Goal: Task Accomplishment & Management: Use online tool/utility

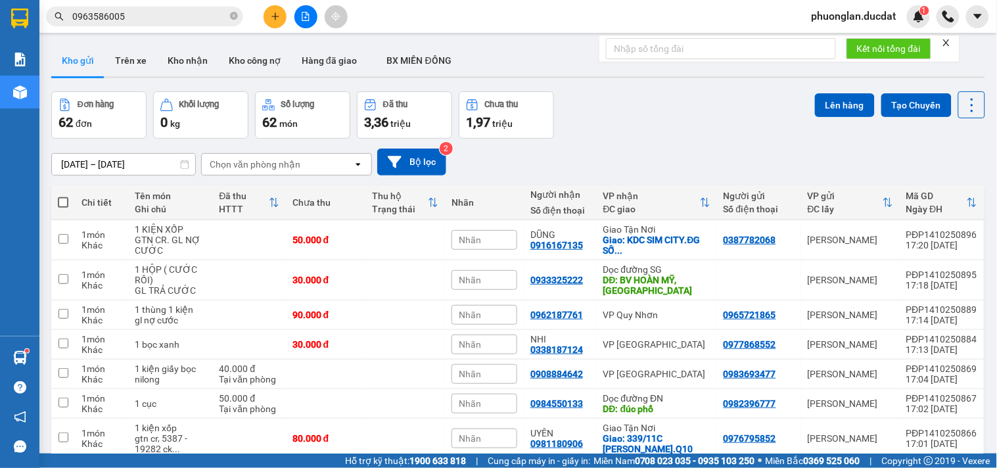
click at [241, 169] on div "Chọn văn phòng nhận" at bounding box center [255, 164] width 91 height 13
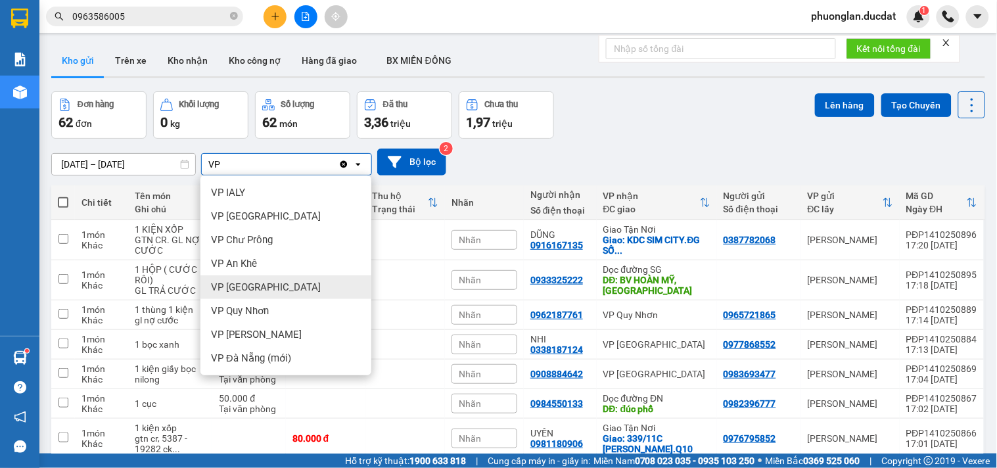
type input "VP"
click at [283, 279] on div "VP [GEOGRAPHIC_DATA]" at bounding box center [285, 287] width 171 height 24
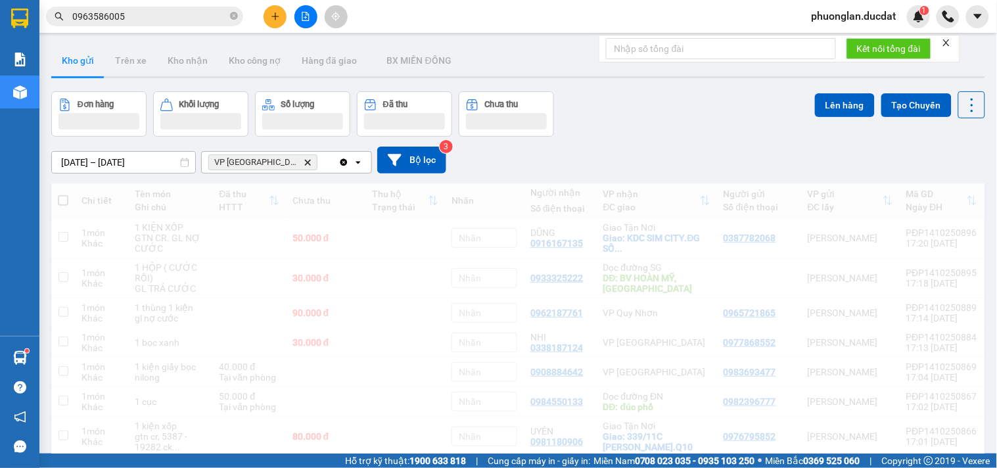
click at [296, 168] on div "VP [GEOGRAPHIC_DATA] Delete" at bounding box center [270, 162] width 137 height 21
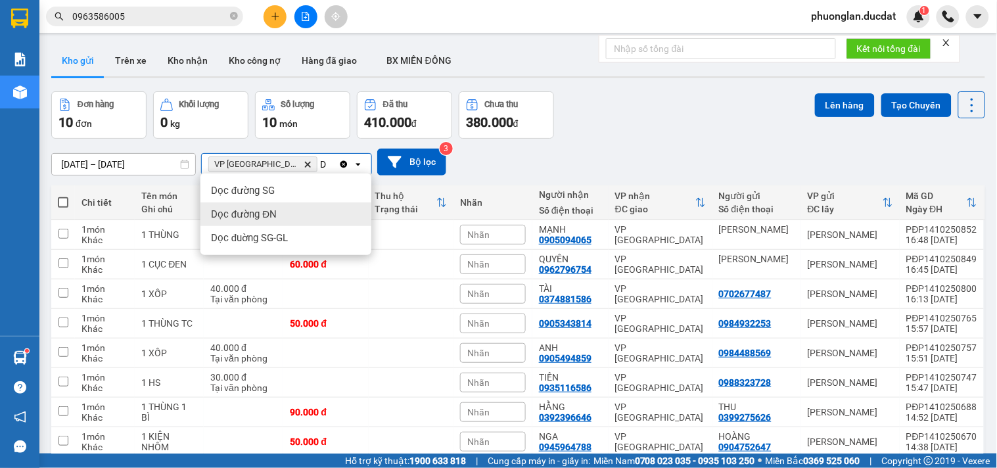
type input "D"
click at [273, 212] on span "Dọc đường ĐN" at bounding box center [244, 214] width 66 height 13
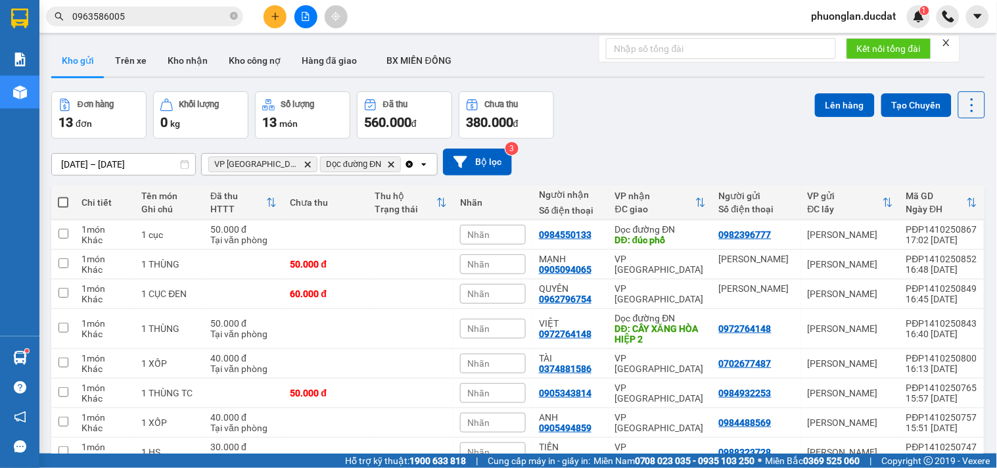
click at [64, 204] on span at bounding box center [63, 202] width 11 height 11
click at [63, 196] on input "checkbox" at bounding box center [63, 196] width 0 height 0
checkbox input "true"
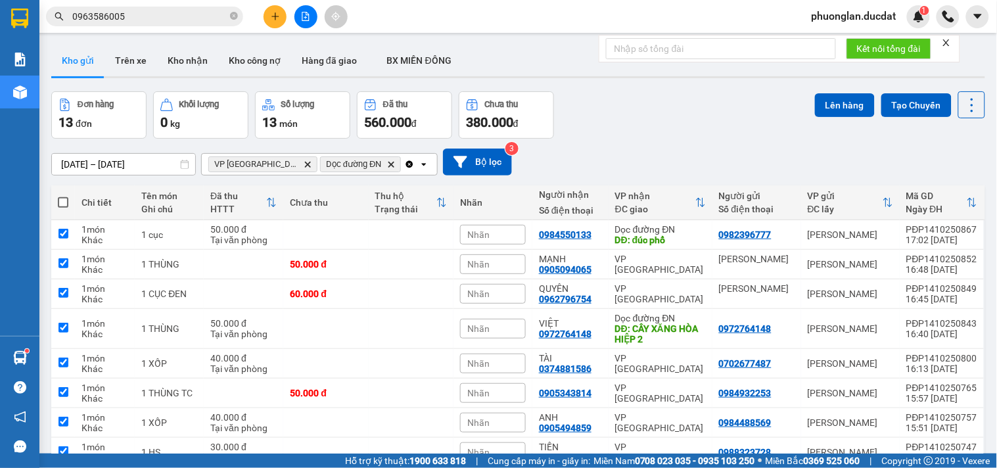
checkbox input "true"
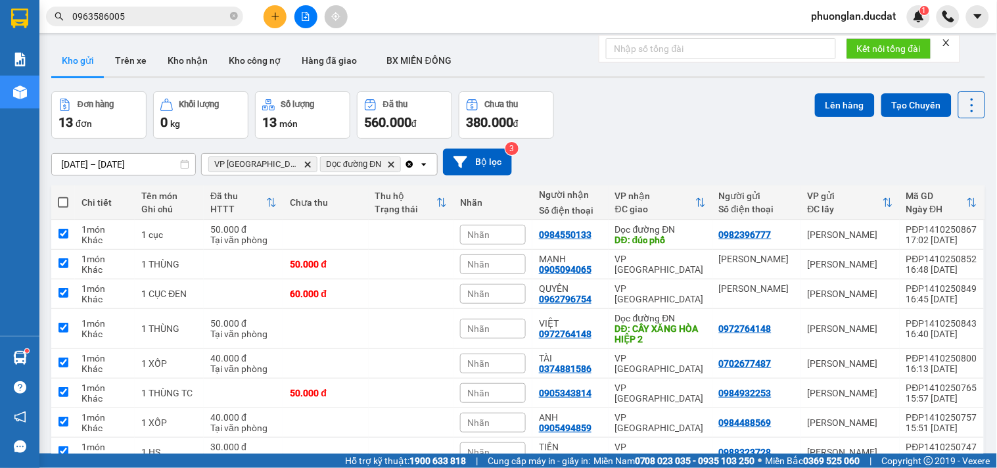
checkbox input "true"
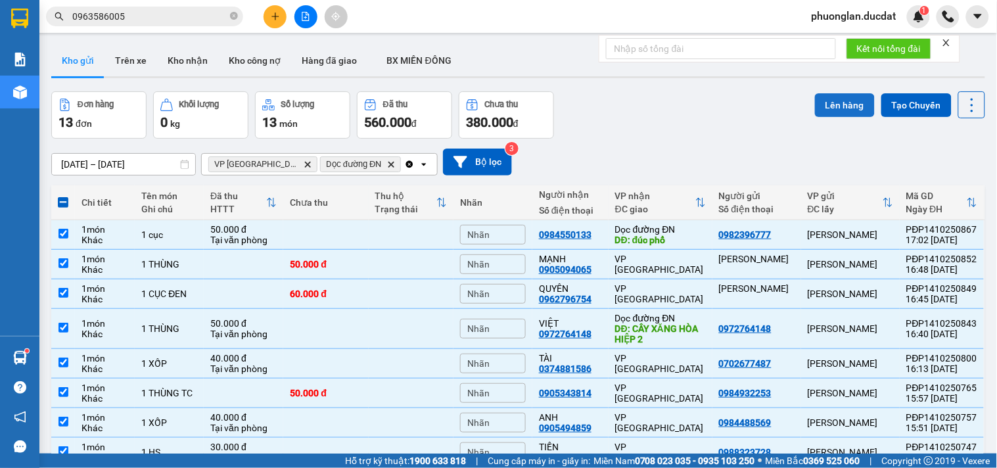
click at [827, 106] on button "Lên hàng" at bounding box center [845, 105] width 60 height 24
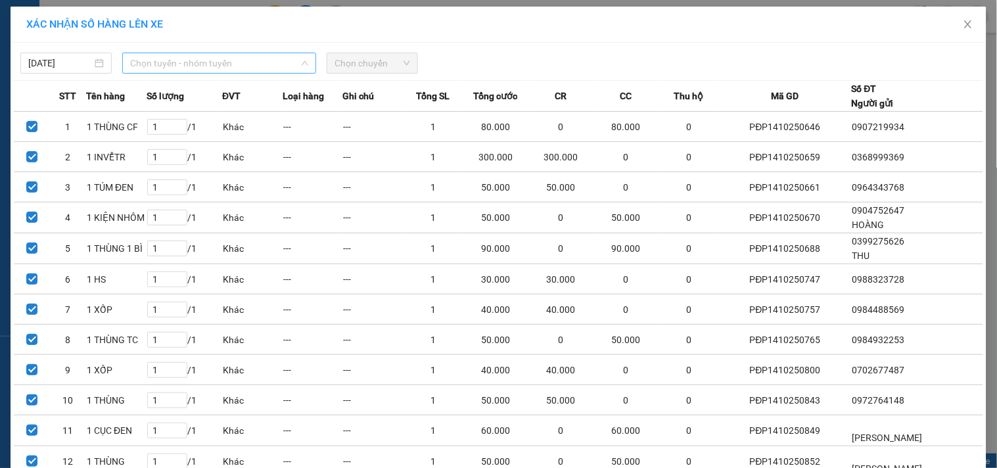
click at [172, 62] on span "Chọn tuyến - nhóm tuyến" at bounding box center [219, 63] width 178 height 20
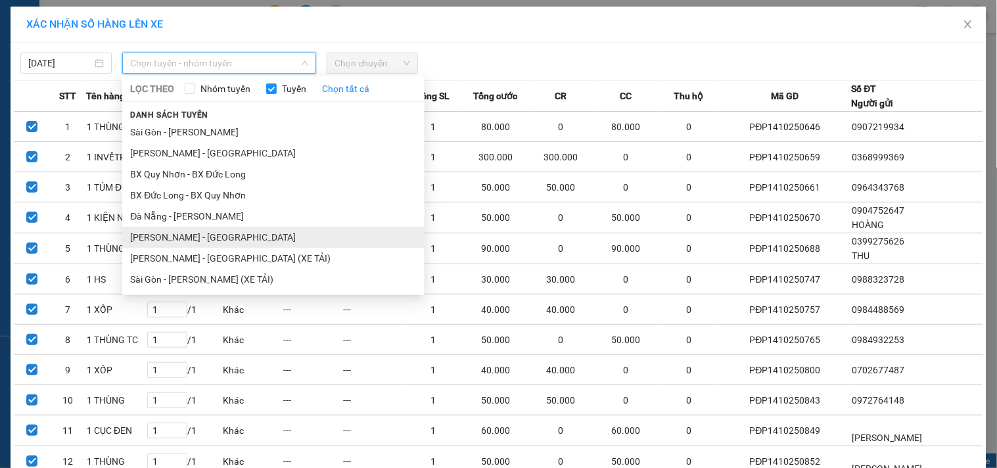
click at [167, 235] on li "[PERSON_NAME] - [GEOGRAPHIC_DATA]" at bounding box center [273, 237] width 302 height 21
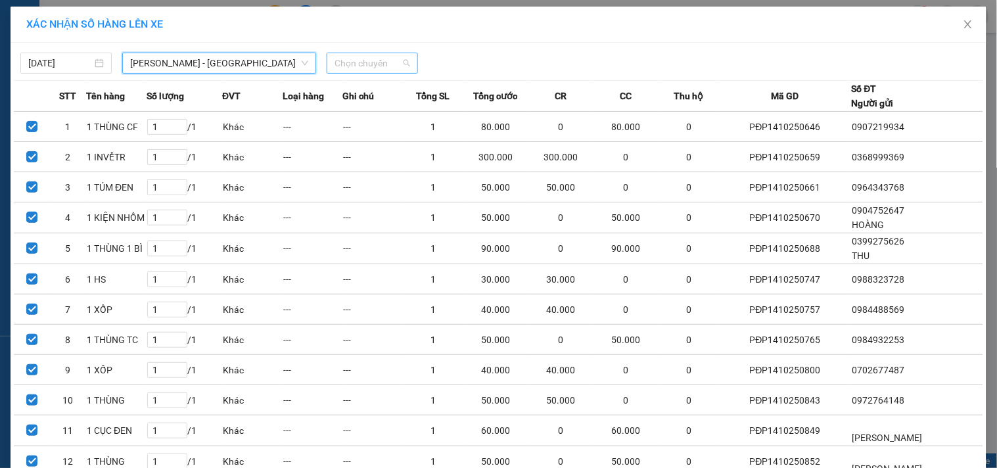
click at [371, 61] on span "Chọn chuyến" at bounding box center [372, 63] width 76 height 20
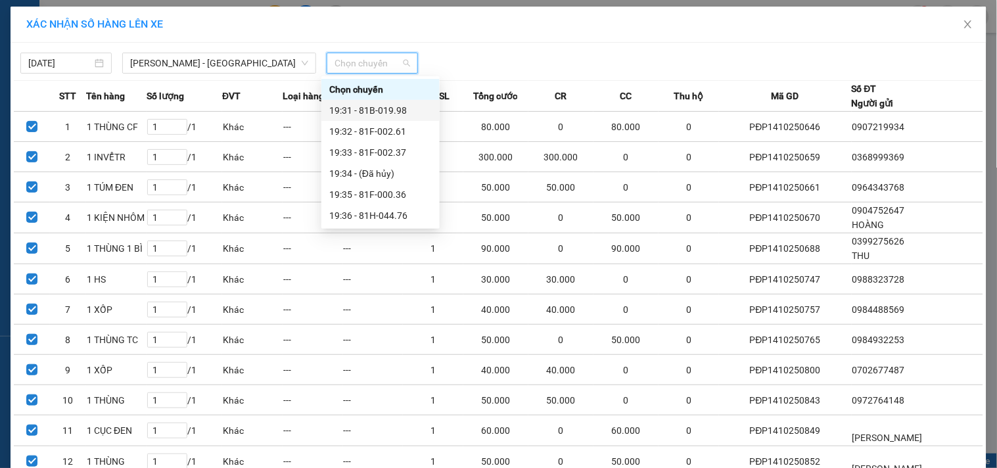
click at [376, 116] on div "19:31 - 81B-019.98" at bounding box center [380, 110] width 103 height 14
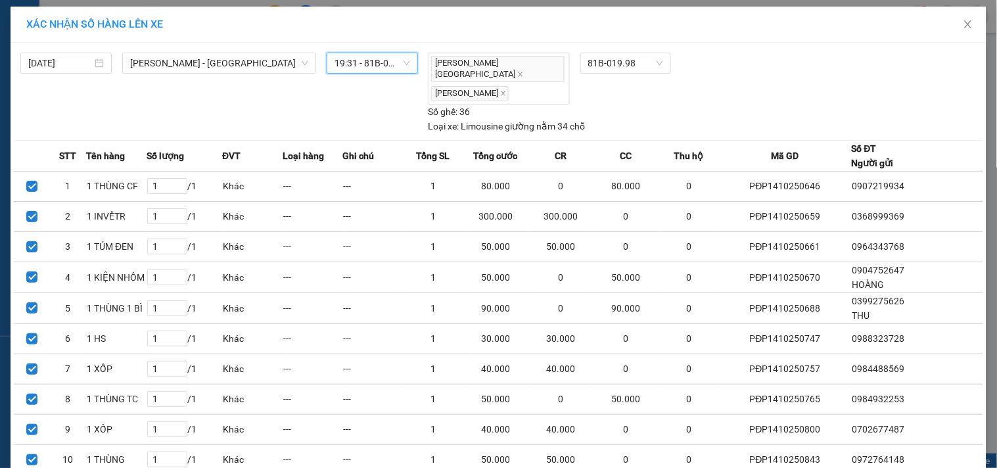
scroll to position [178, 0]
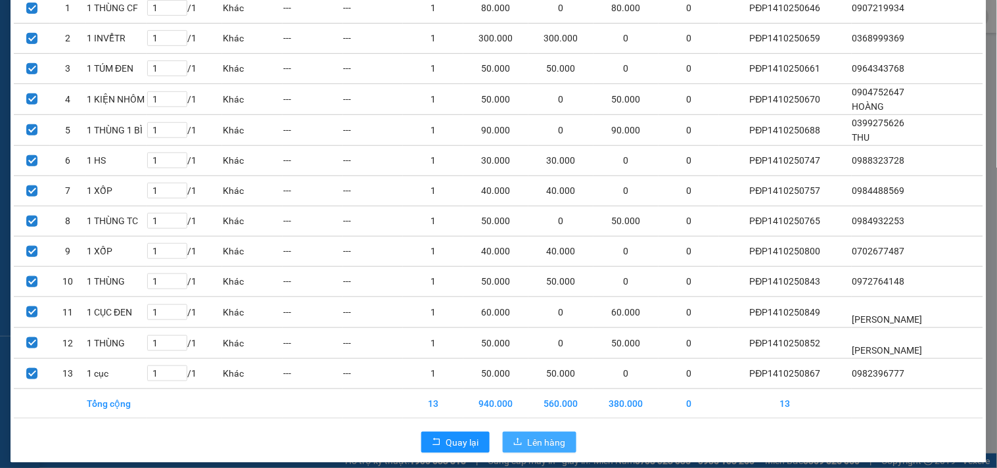
click at [530, 435] on span "Lên hàng" at bounding box center [547, 442] width 38 height 14
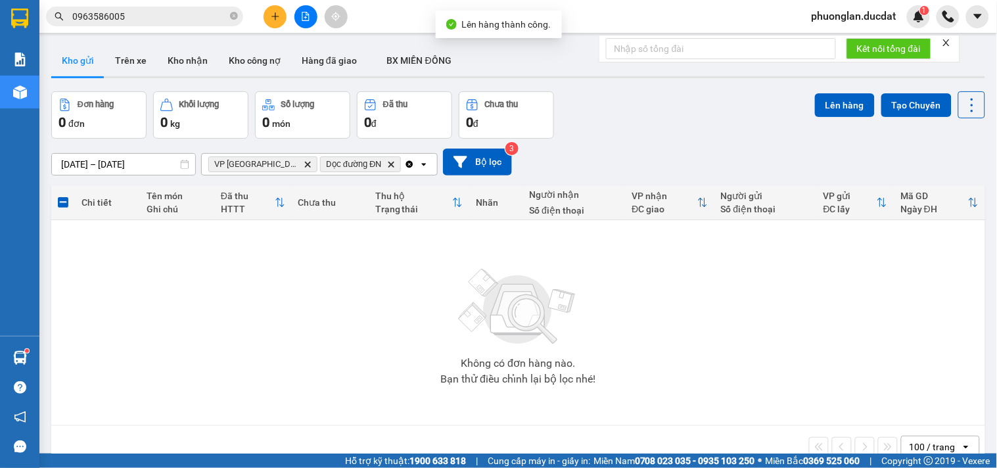
click at [404, 160] on icon "Clear all" at bounding box center [409, 164] width 11 height 11
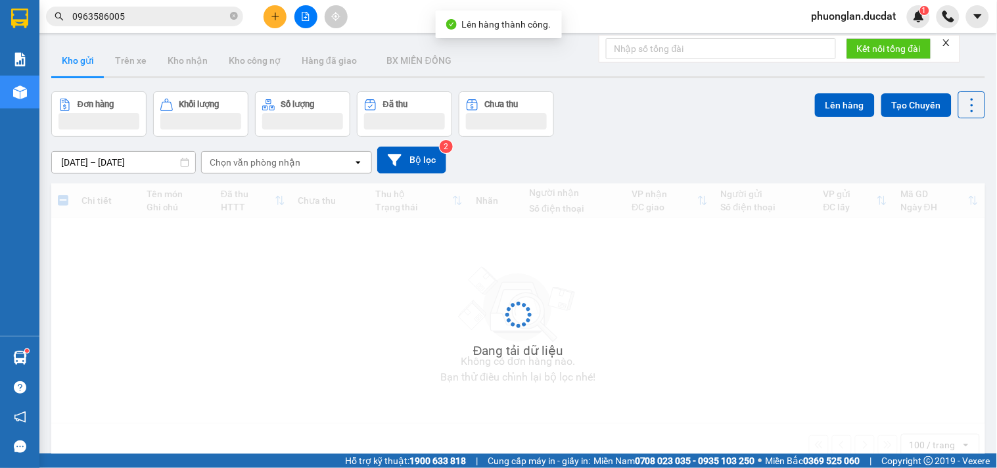
click at [304, 162] on div "Chọn văn phòng nhận" at bounding box center [277, 162] width 151 height 21
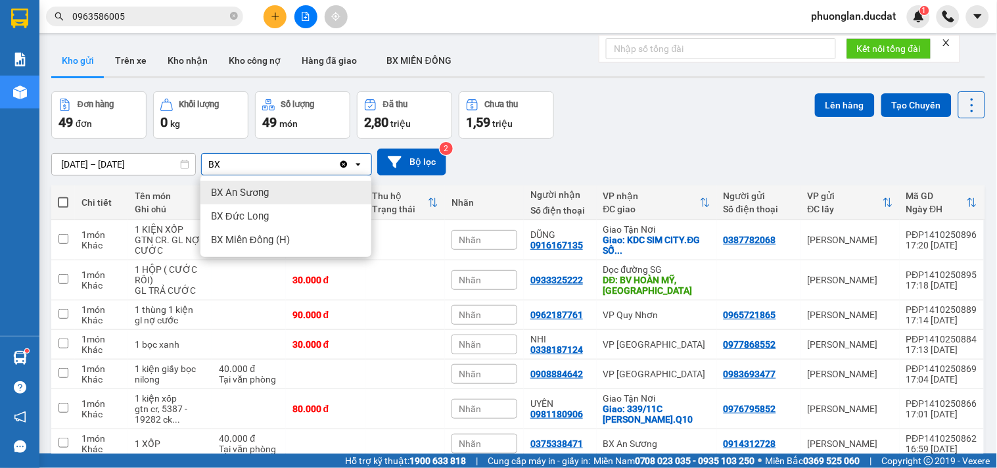
type input "BX"
click at [267, 196] on span "BX An Sương" at bounding box center [240, 192] width 58 height 13
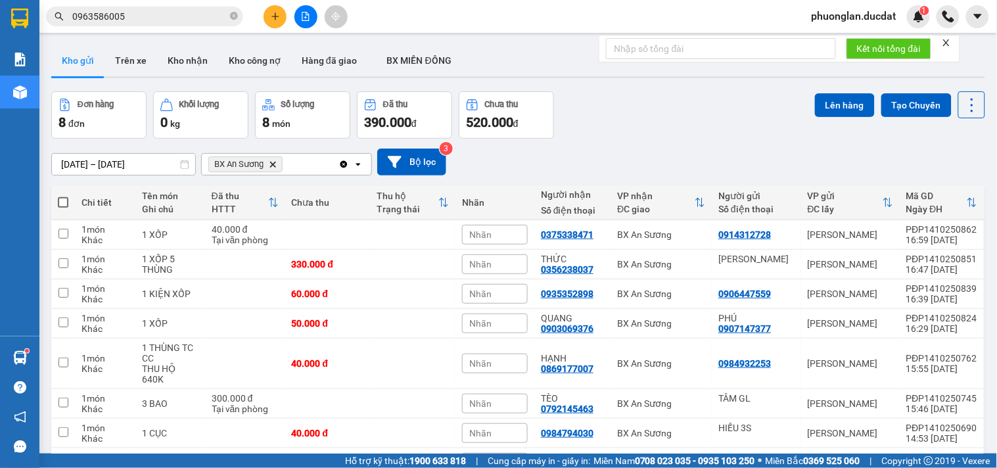
click at [60, 202] on span at bounding box center [63, 202] width 11 height 11
click at [63, 196] on input "checkbox" at bounding box center [63, 196] width 0 height 0
checkbox input "true"
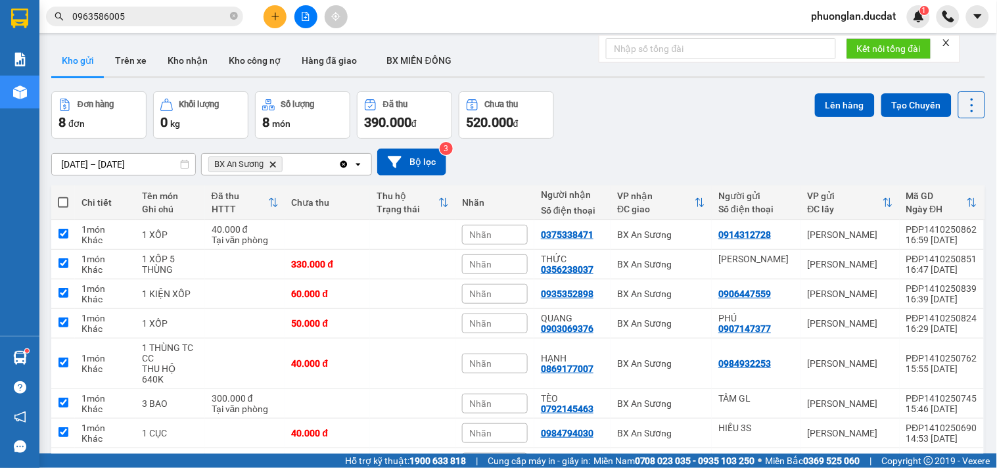
checkbox input "true"
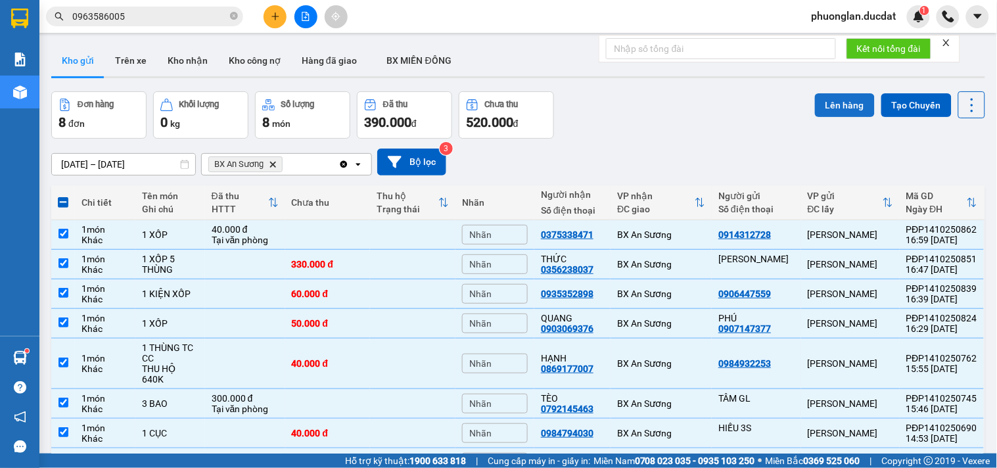
click at [842, 112] on button "Lên hàng" at bounding box center [845, 105] width 60 height 24
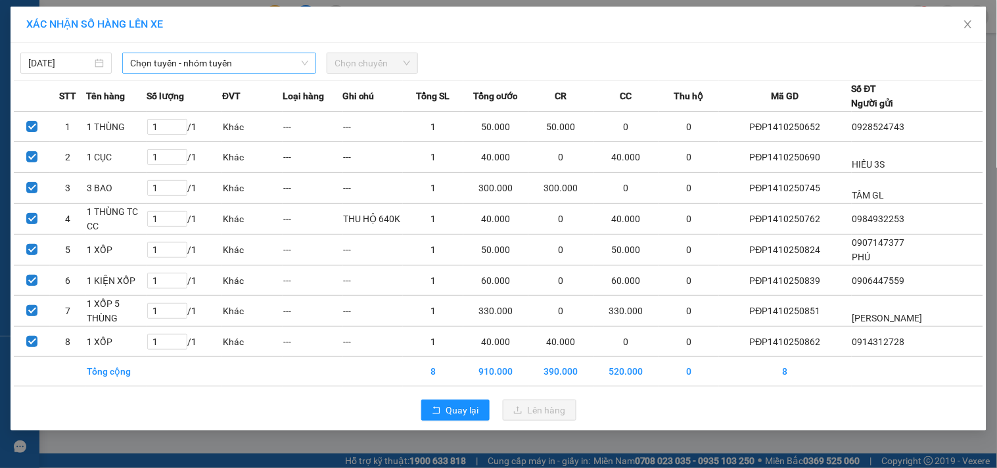
click at [202, 70] on span "Chọn tuyến - nhóm tuyến" at bounding box center [219, 63] width 178 height 20
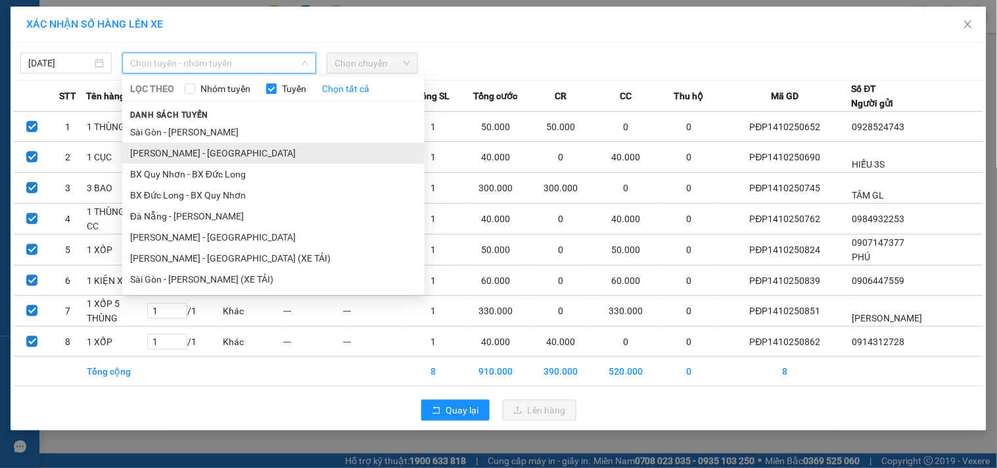
click at [200, 149] on li "[PERSON_NAME] - [GEOGRAPHIC_DATA]" at bounding box center [273, 153] width 302 height 21
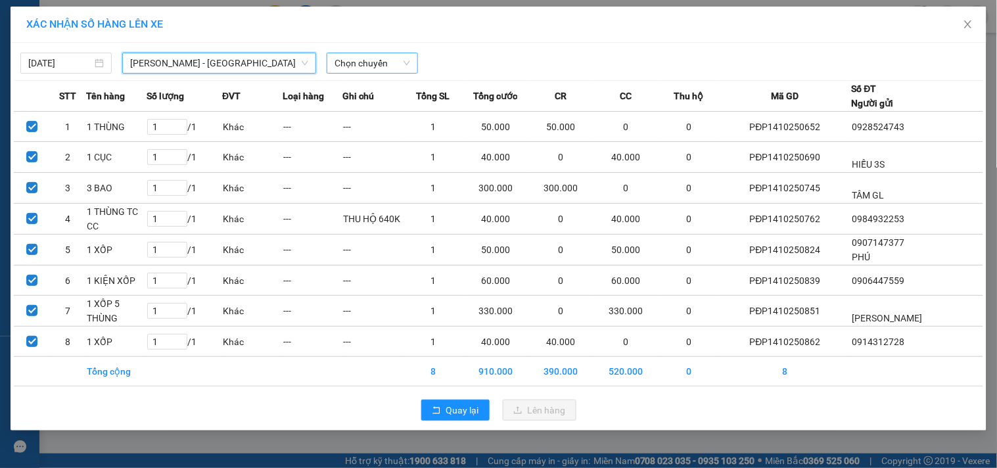
click at [361, 66] on span "Chọn chuyến" at bounding box center [372, 63] width 76 height 20
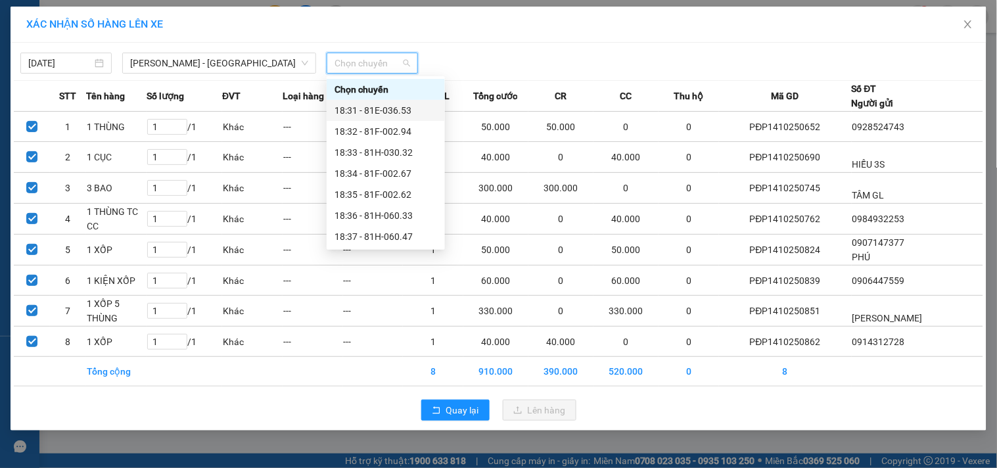
click at [365, 105] on div "18:31 - 81E-036.53" at bounding box center [385, 110] width 103 height 14
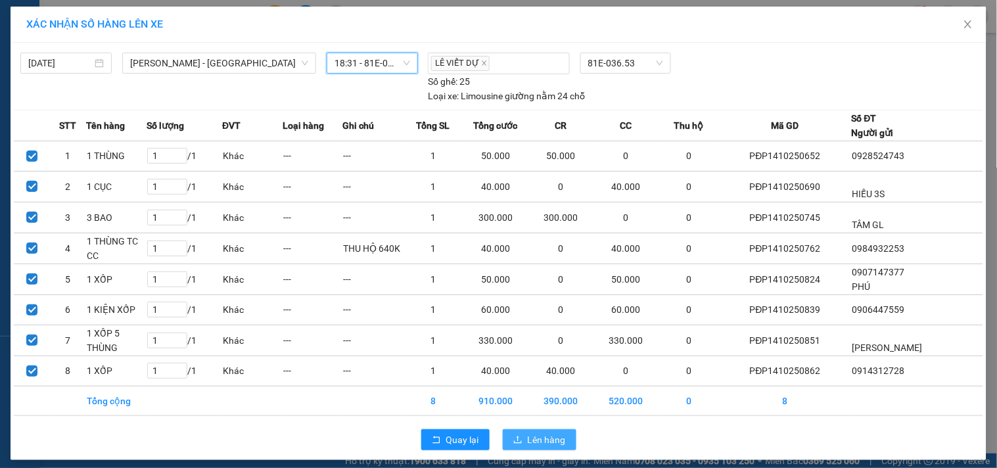
click at [547, 436] on span "Lên hàng" at bounding box center [547, 439] width 38 height 14
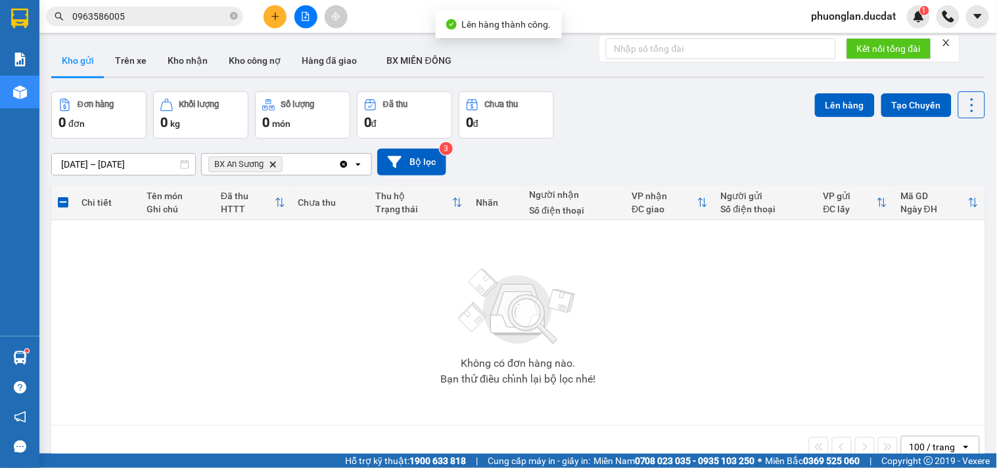
click at [343, 166] on icon "Clear all" at bounding box center [343, 163] width 7 height 7
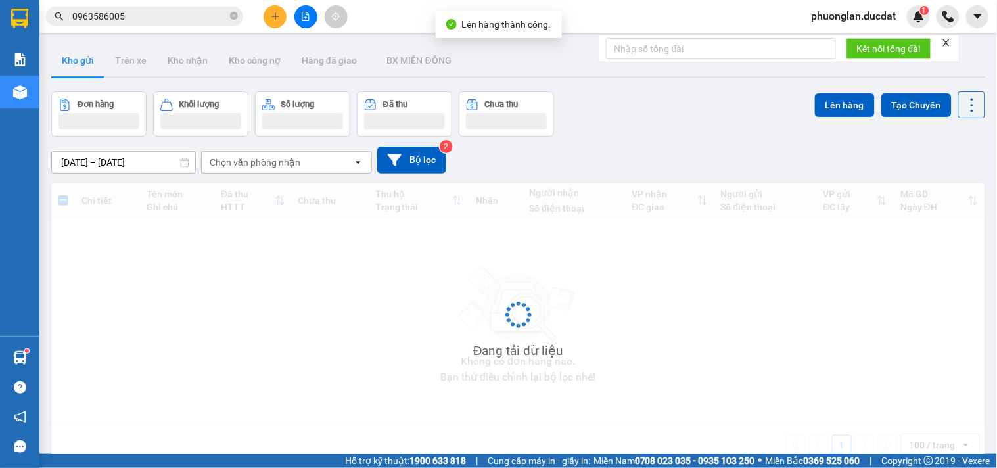
click at [310, 163] on div "Chọn văn phòng nhận" at bounding box center [277, 162] width 151 height 21
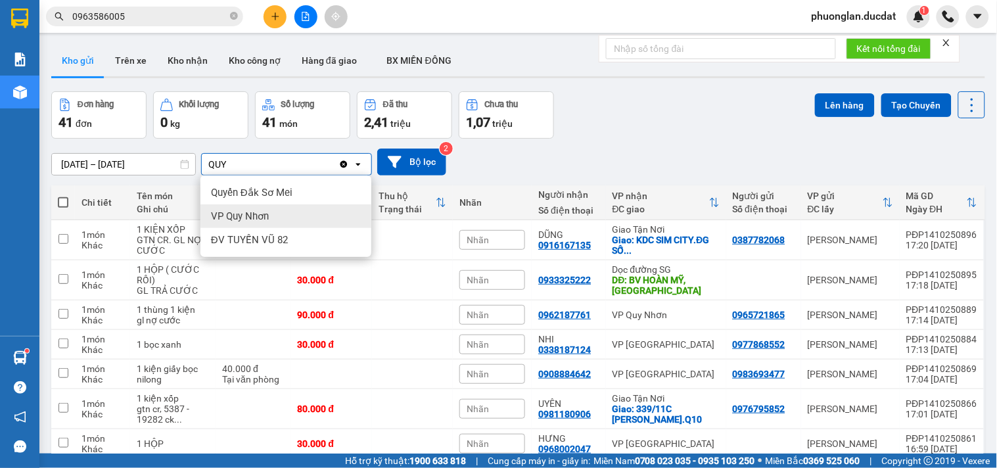
type input "QUY"
click at [265, 206] on div "VP Quy Nhơn" at bounding box center [285, 216] width 171 height 24
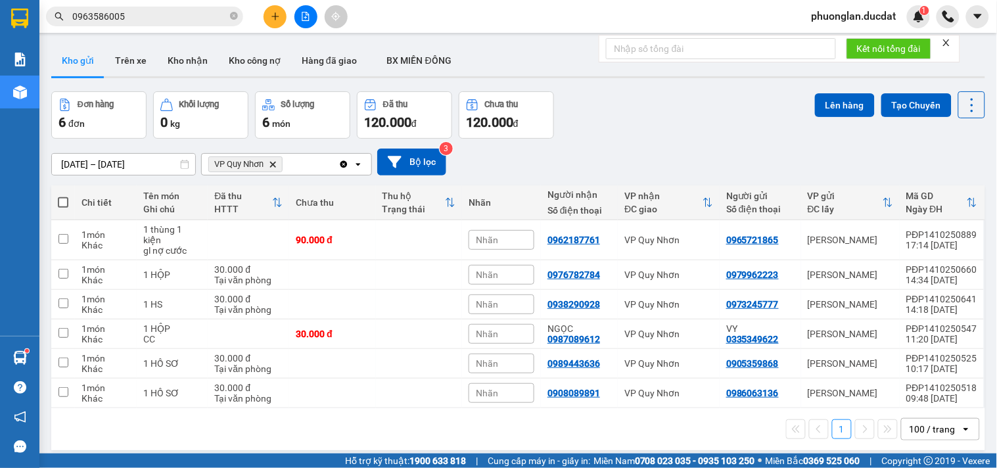
click at [67, 202] on span at bounding box center [63, 202] width 11 height 11
click at [63, 196] on input "checkbox" at bounding box center [63, 196] width 0 height 0
checkbox input "true"
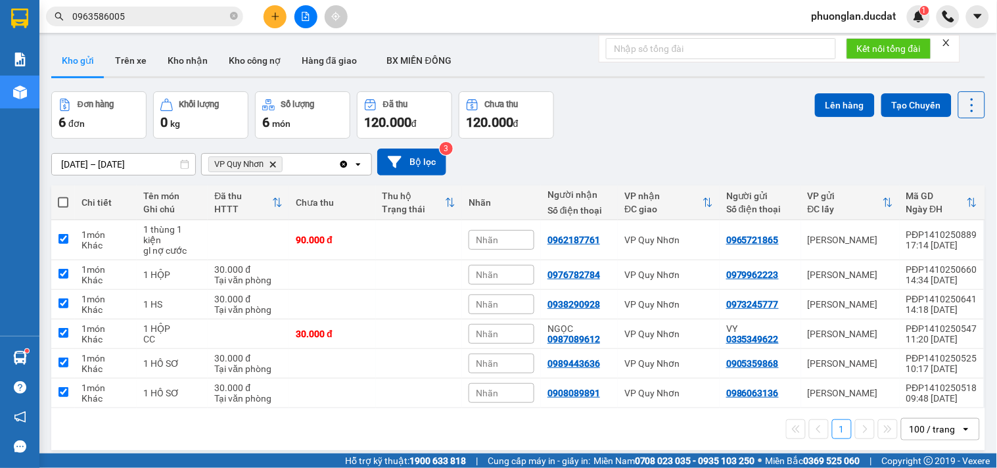
checkbox input "true"
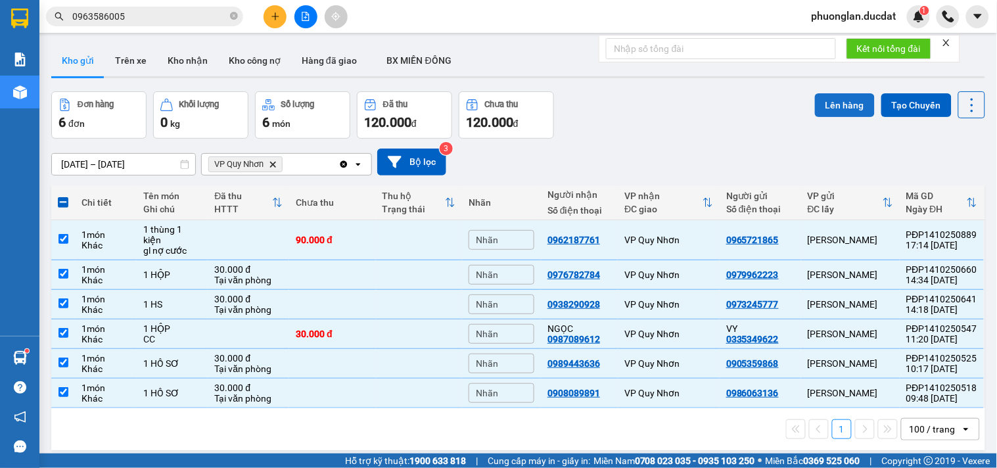
click at [822, 109] on button "Lên hàng" at bounding box center [845, 105] width 60 height 24
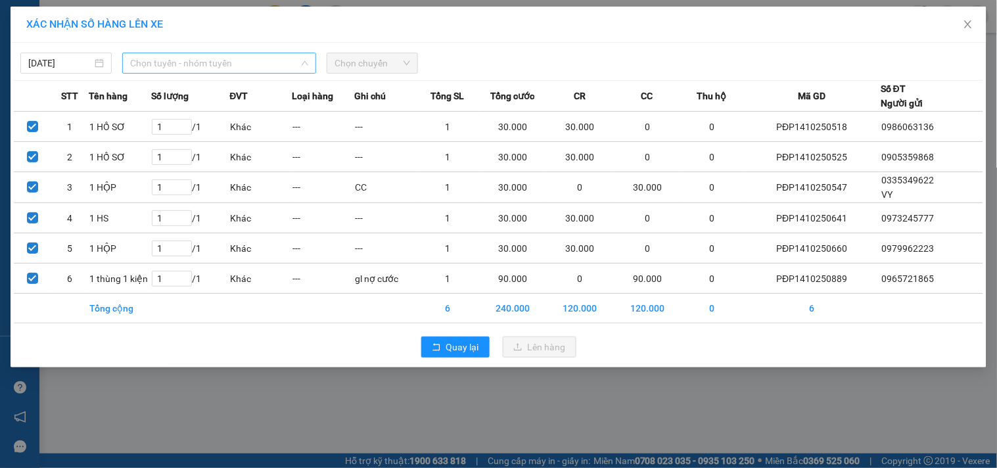
click at [177, 60] on span "Chọn tuyến - nhóm tuyến" at bounding box center [219, 63] width 178 height 20
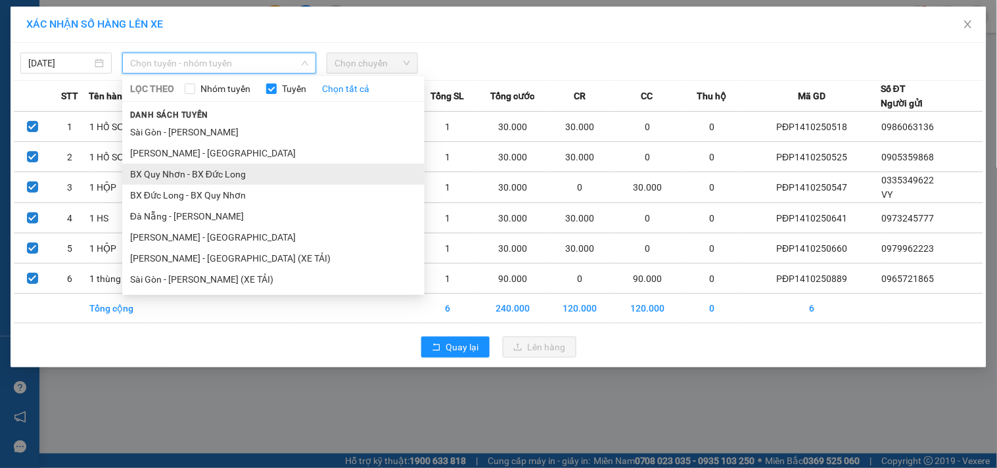
click at [219, 172] on li "BX Quy Nhơn - BX Đức Long" at bounding box center [273, 174] width 302 height 21
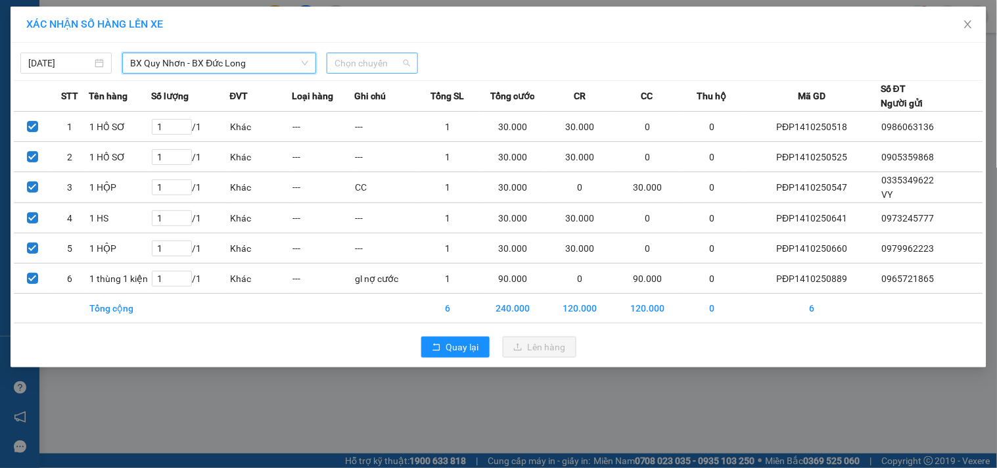
click at [409, 66] on span "Chọn chuyến" at bounding box center [372, 63] width 76 height 20
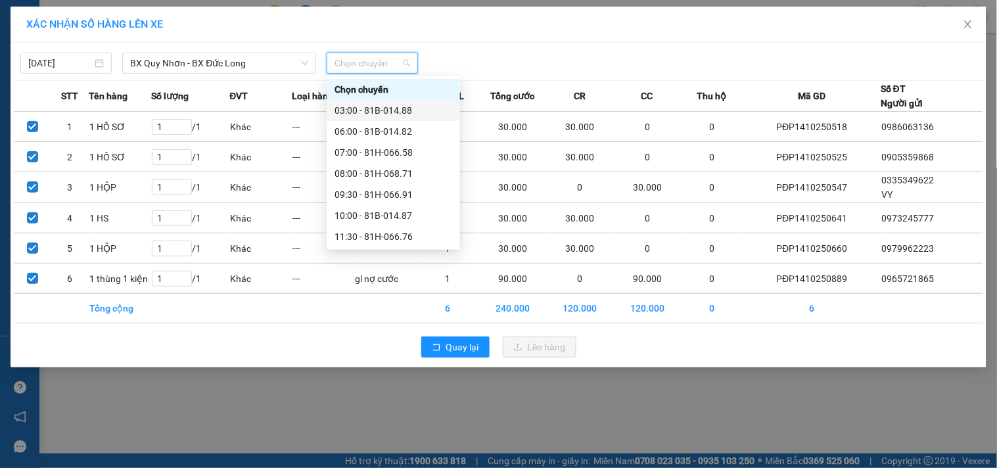
click at [376, 105] on div "03:00 - 81B-014.88" at bounding box center [393, 110] width 118 height 14
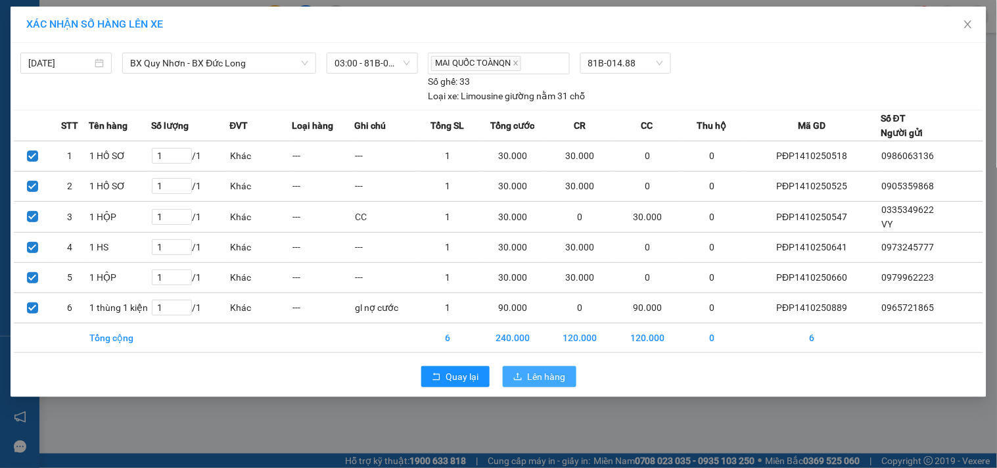
click at [533, 375] on span "Lên hàng" at bounding box center [547, 376] width 38 height 14
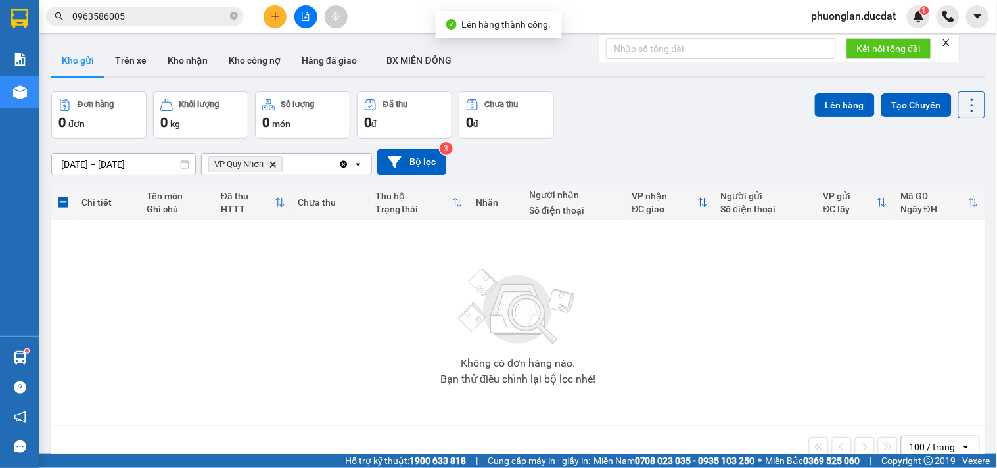
click at [336, 166] on div "VP Quy Nhơn Delete" at bounding box center [270, 164] width 137 height 21
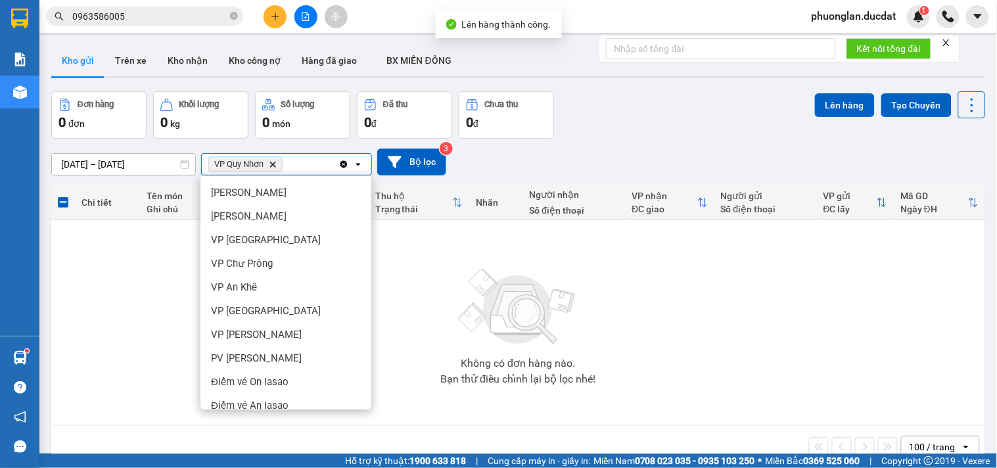
scroll to position [580, 0]
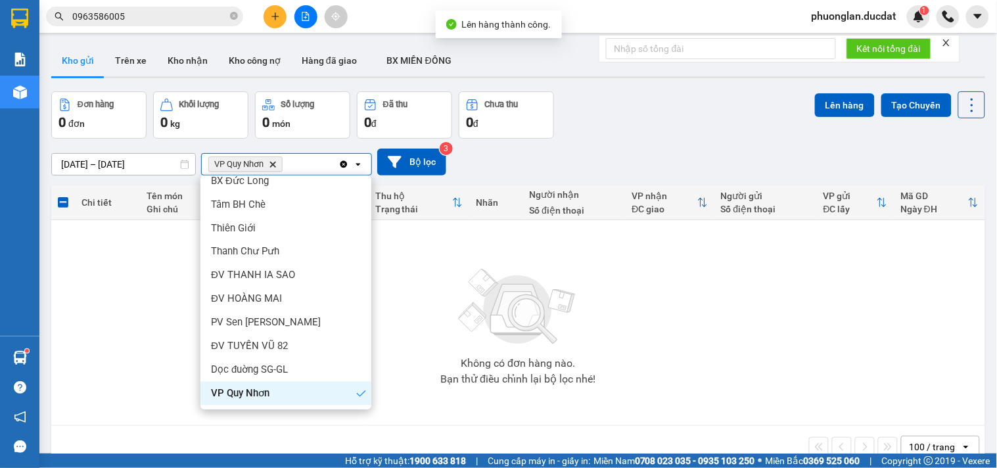
click at [344, 165] on icon "Clear all" at bounding box center [343, 164] width 11 height 11
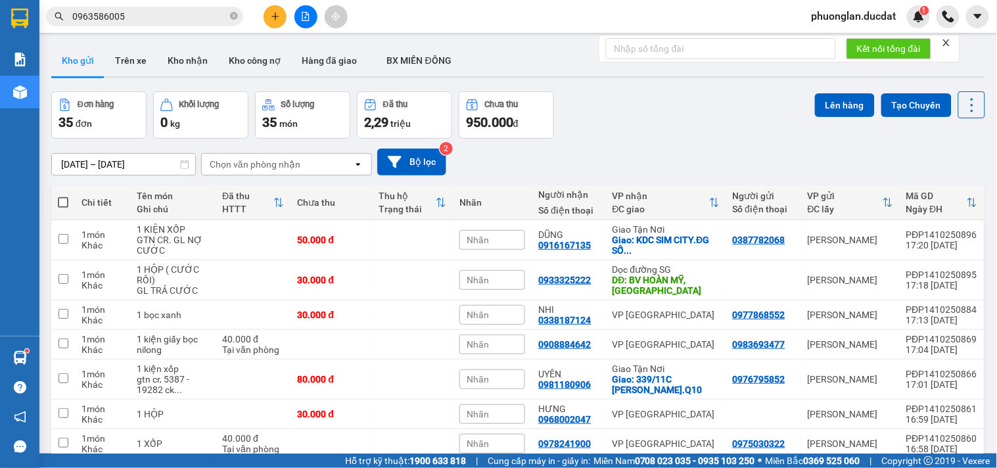
click at [57, 201] on th at bounding box center [63, 202] width 24 height 35
click at [62, 206] on span at bounding box center [63, 202] width 11 height 11
click at [63, 196] on input "checkbox" at bounding box center [63, 196] width 0 height 0
checkbox input "true"
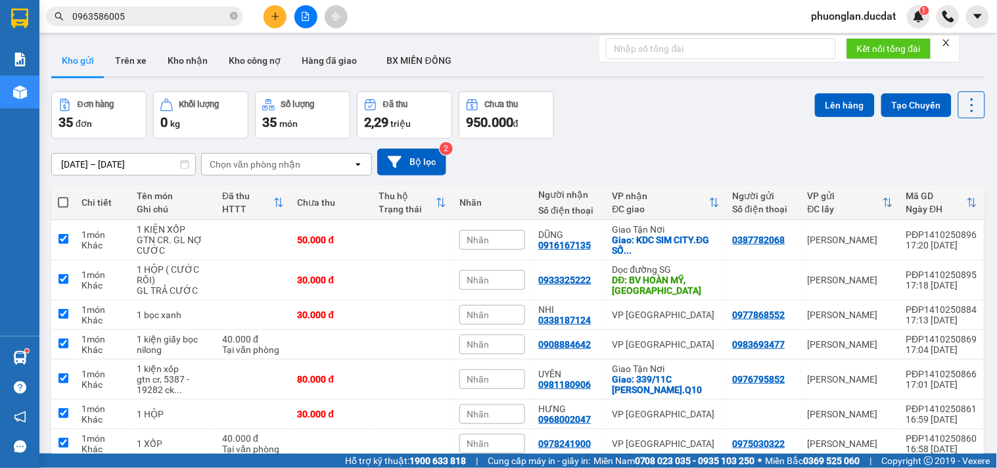
checkbox input "true"
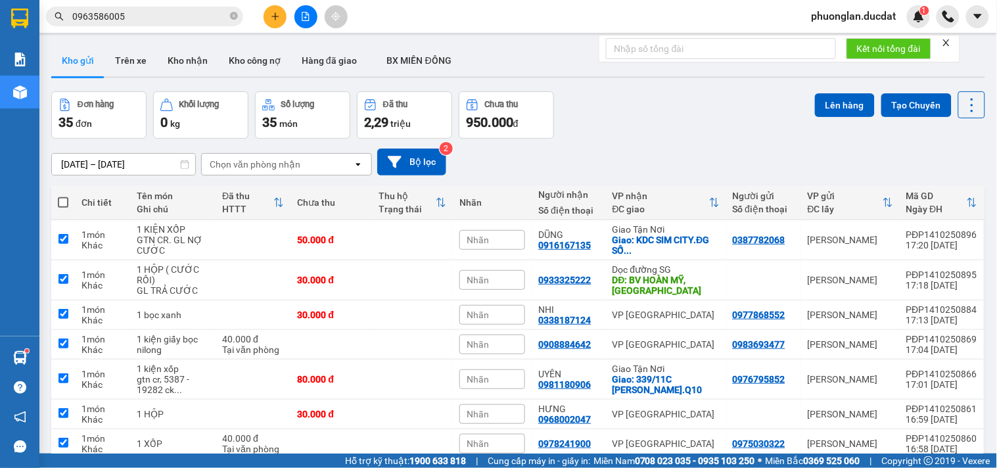
checkbox input "true"
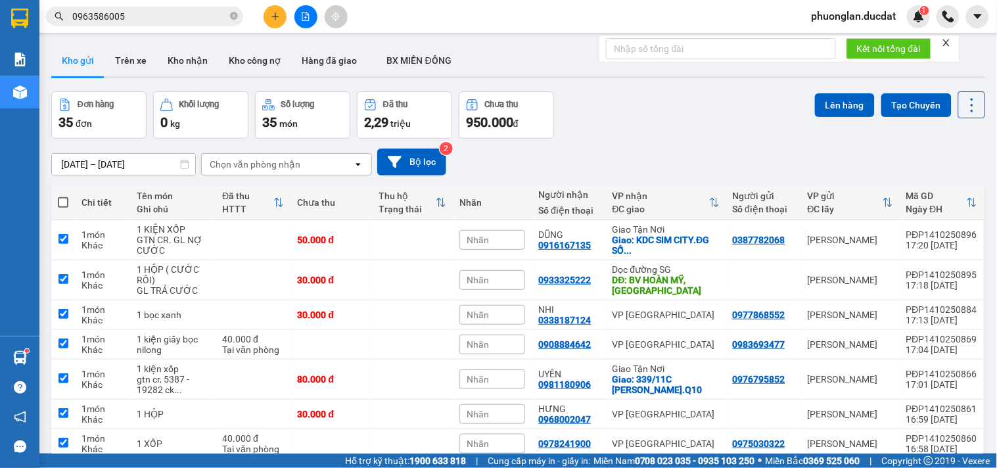
checkbox input "true"
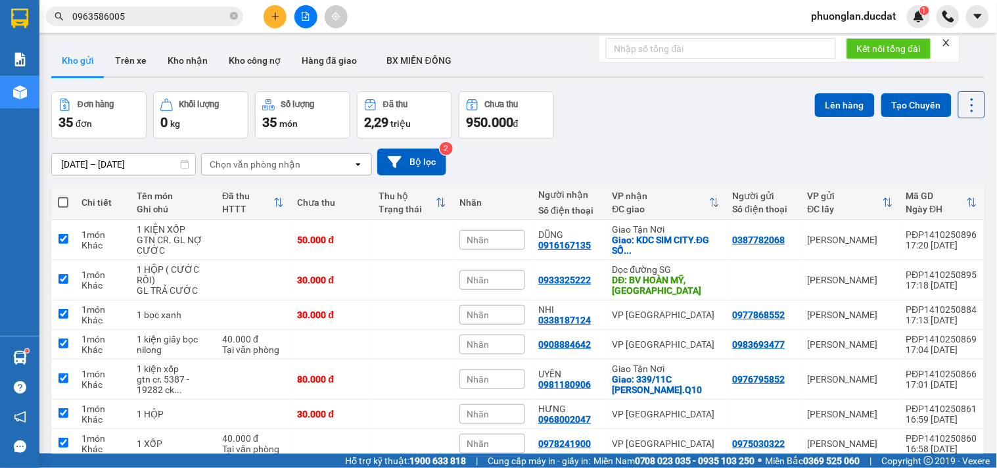
checkbox input "true"
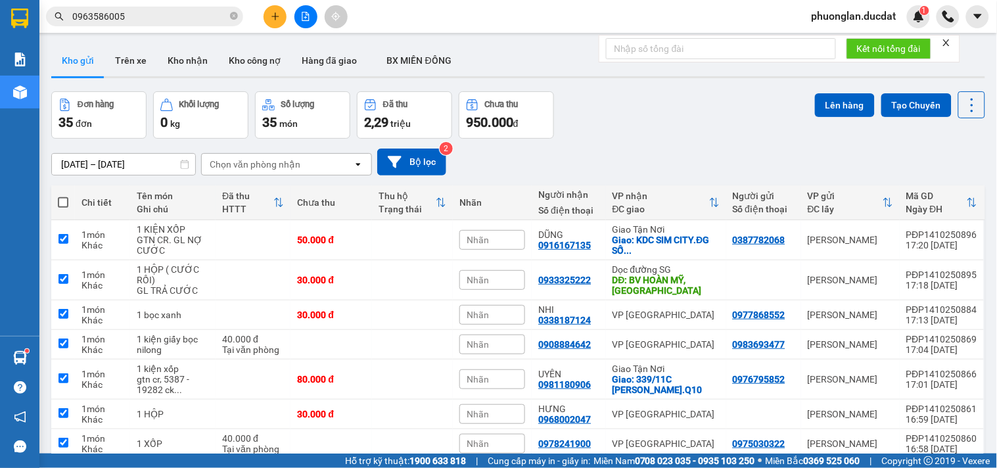
checkbox input "true"
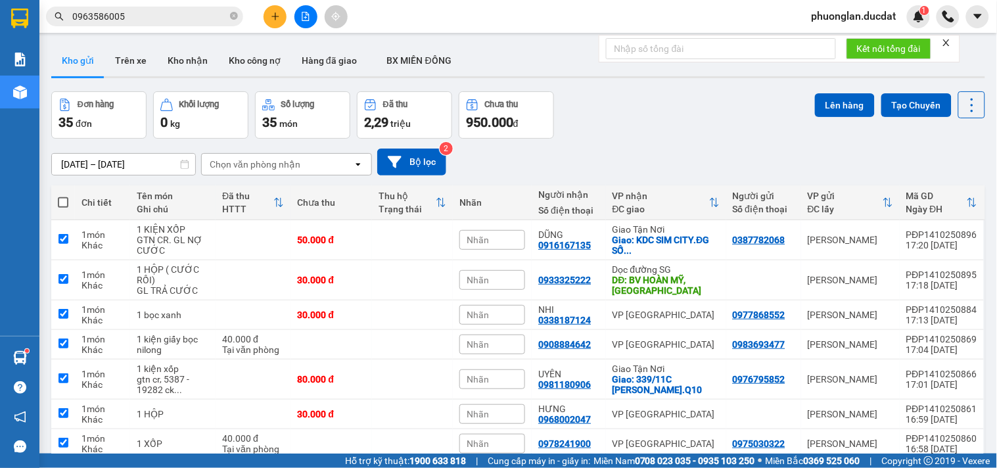
checkbox input "true"
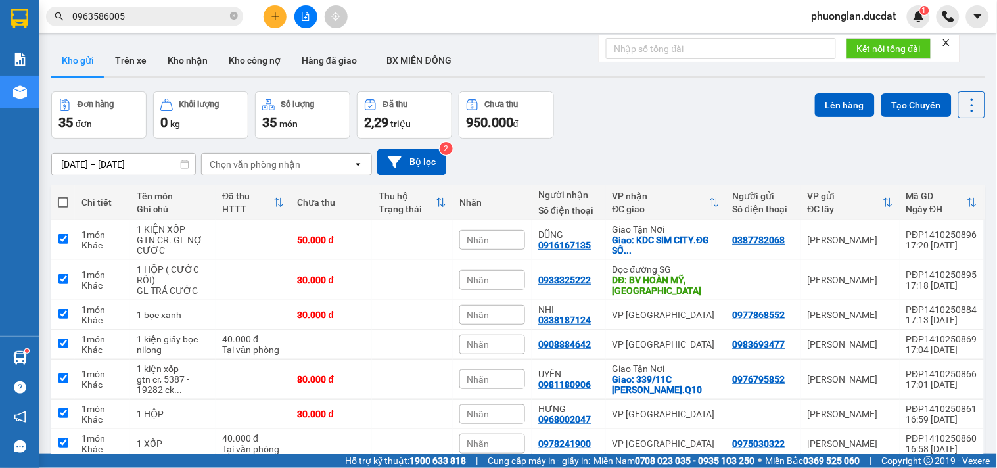
checkbox input "true"
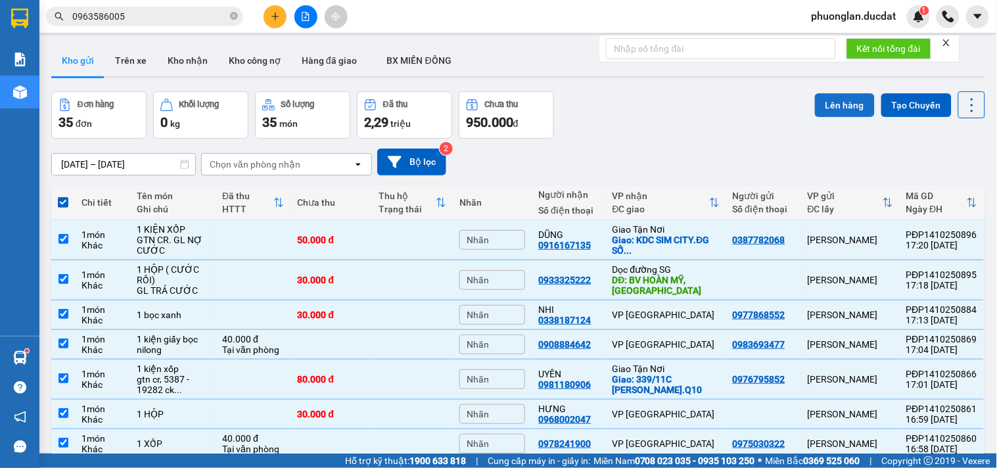
click at [840, 106] on button "Lên hàng" at bounding box center [845, 105] width 60 height 24
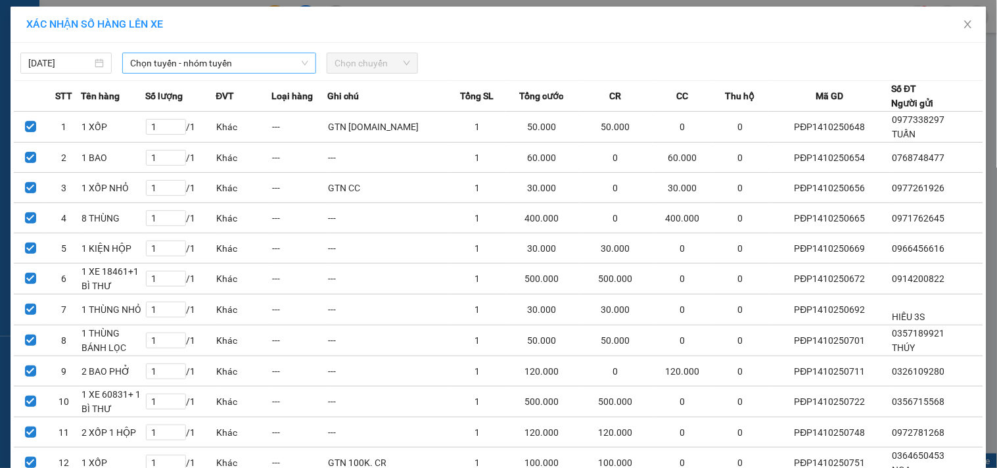
click at [162, 68] on span "Chọn tuyến - nhóm tuyến" at bounding box center [219, 63] width 178 height 20
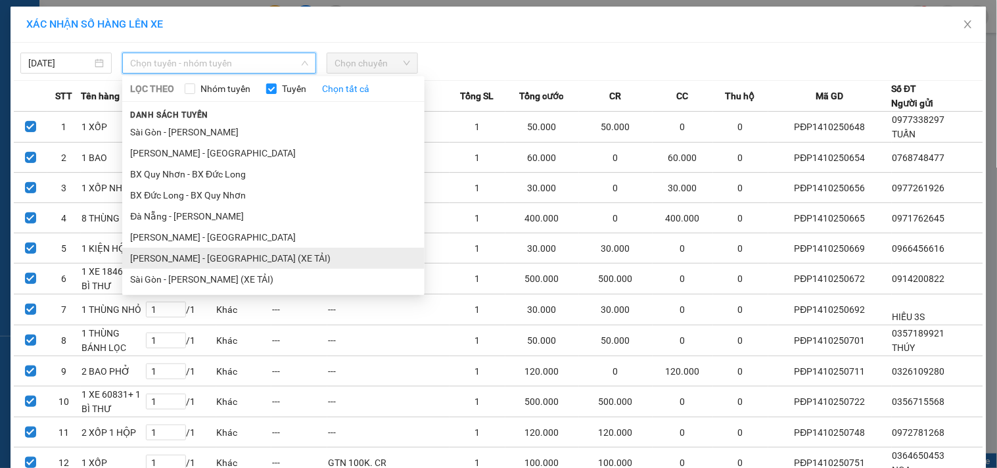
click at [212, 256] on li "[PERSON_NAME] - [GEOGRAPHIC_DATA] (XE TẢI)" at bounding box center [273, 258] width 302 height 21
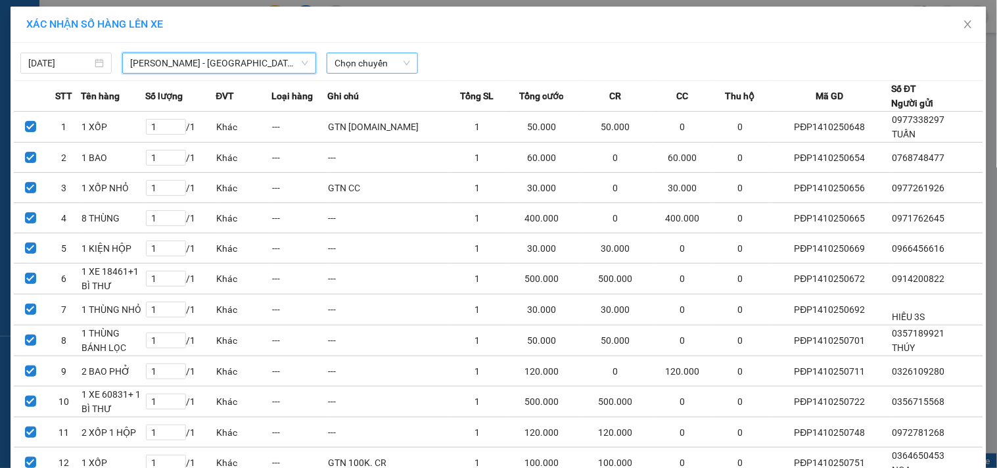
click at [377, 70] on span "Chọn chuyến" at bounding box center [372, 63] width 76 height 20
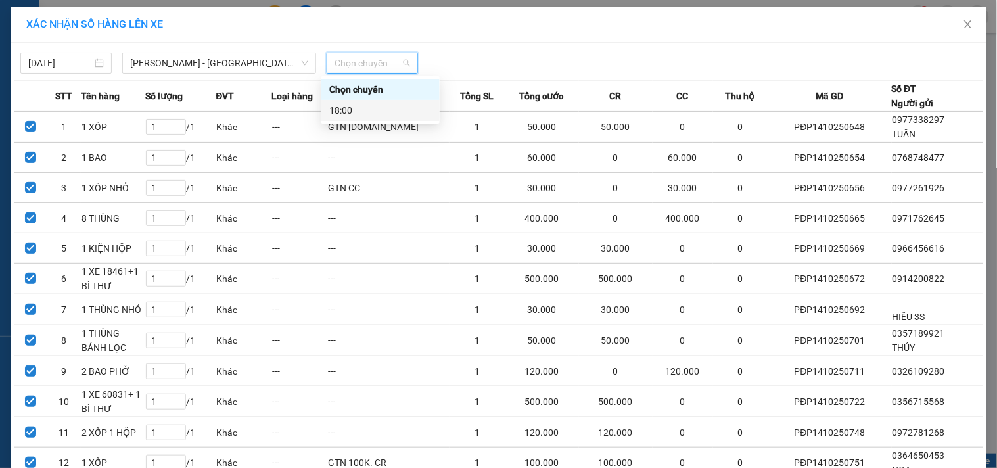
click at [368, 118] on div "18:00" at bounding box center [380, 110] width 118 height 21
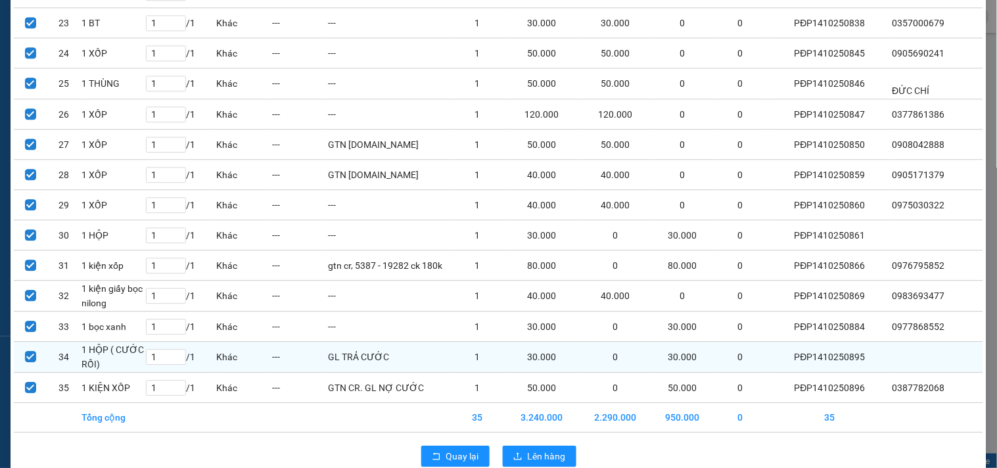
scroll to position [810, 0]
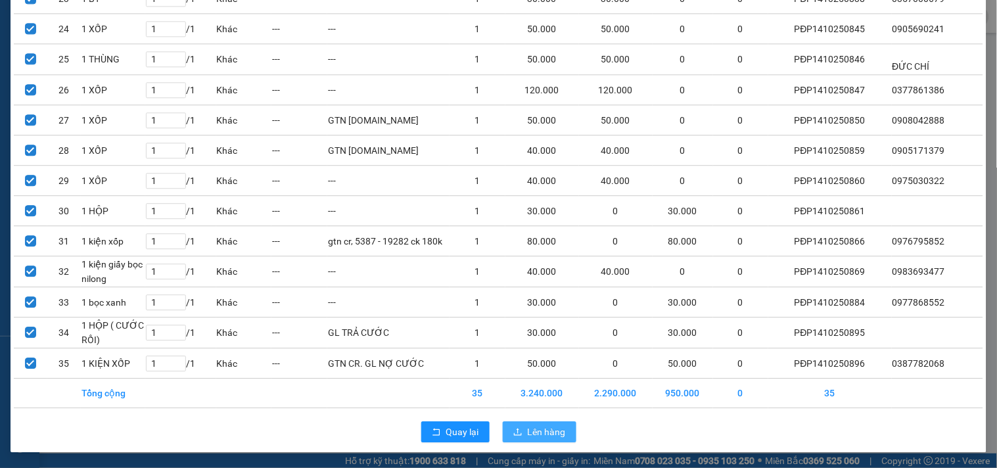
click at [538, 434] on span "Lên hàng" at bounding box center [547, 432] width 38 height 14
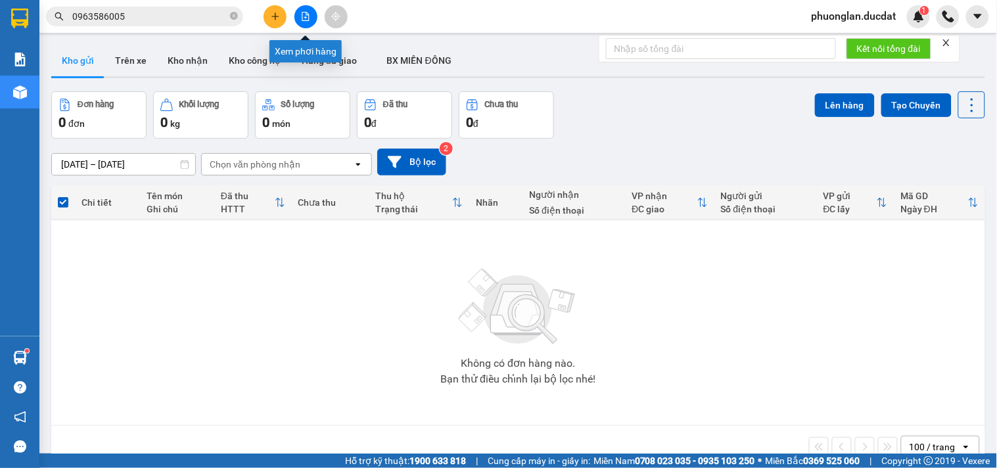
click at [309, 24] on button at bounding box center [305, 16] width 23 height 23
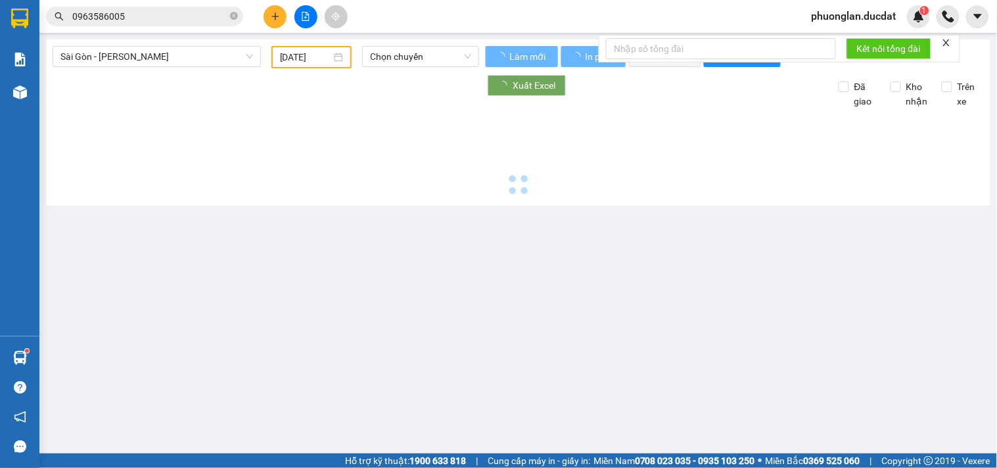
type input "[DATE]"
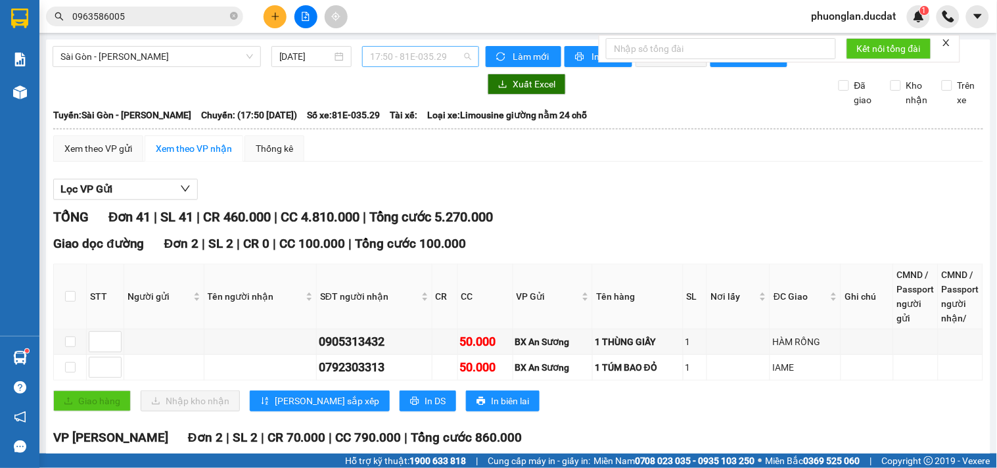
click at [402, 60] on span "17:50 - 81E-035.29" at bounding box center [420, 57] width 101 height 20
click at [550, 95] on button "Xuất Excel" at bounding box center [527, 84] width 78 height 21
click at [220, 59] on span "Sài Gòn - [PERSON_NAME]" at bounding box center [156, 57] width 193 height 20
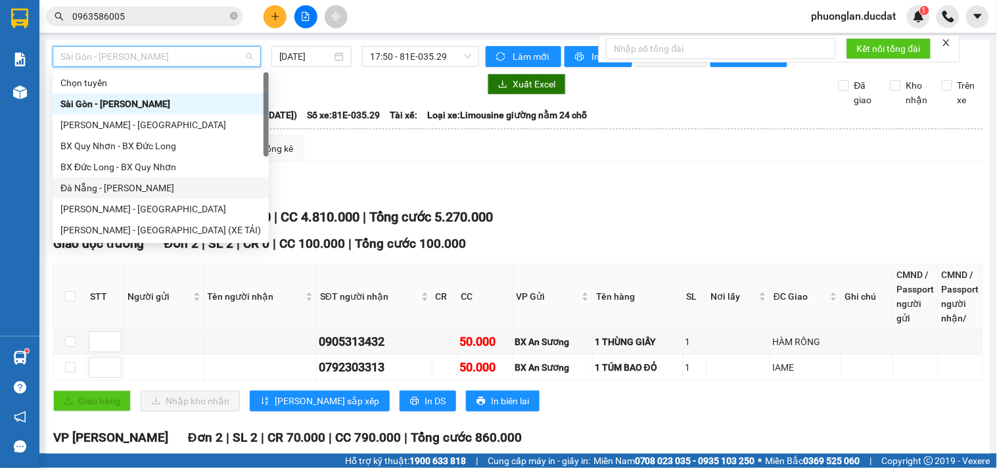
scroll to position [21, 0]
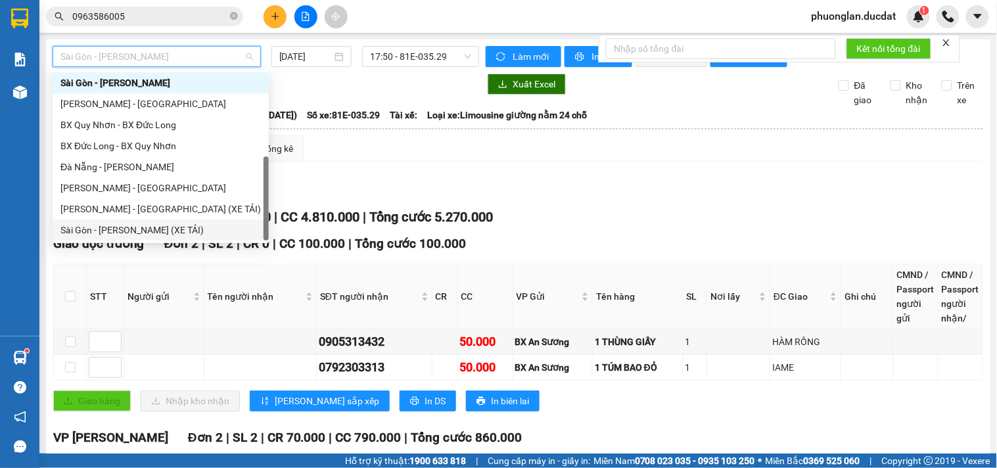
click at [127, 231] on div "Sài Gòn - [PERSON_NAME] (XE TẢI)" at bounding box center [160, 230] width 200 height 14
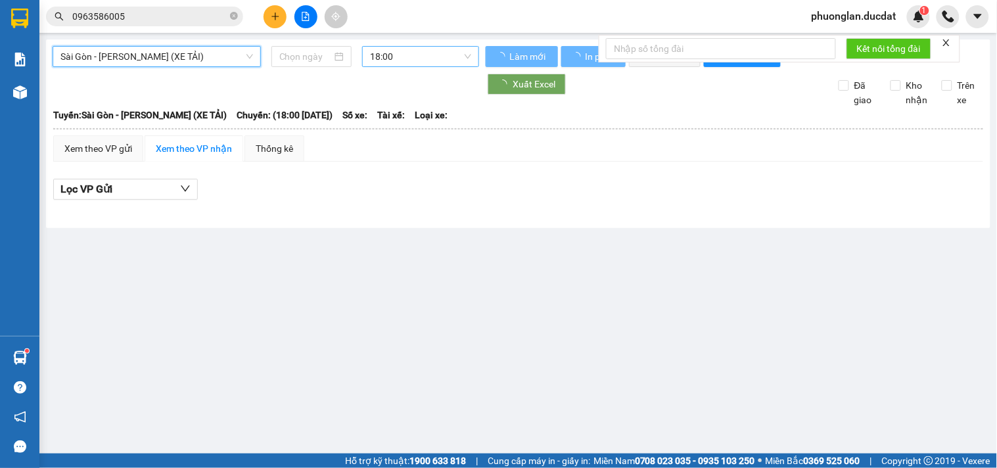
type input "[DATE]"
click at [414, 59] on span "18:00" at bounding box center [420, 57] width 101 height 20
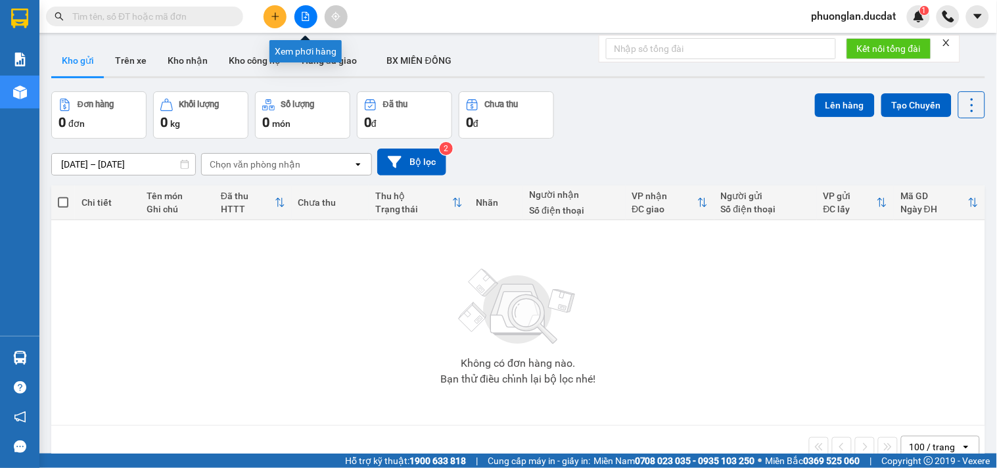
click at [299, 17] on button at bounding box center [305, 16] width 23 height 23
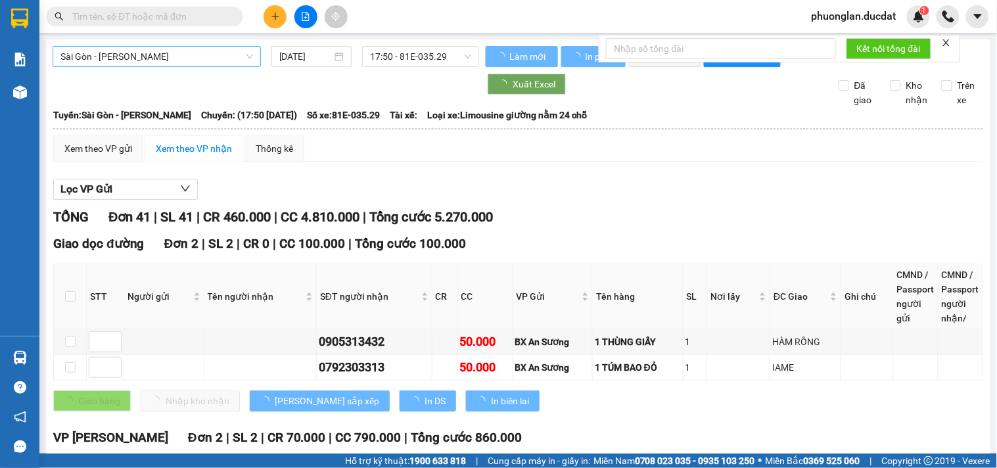
click at [188, 53] on span "Sài Gòn - [PERSON_NAME]" at bounding box center [156, 57] width 193 height 20
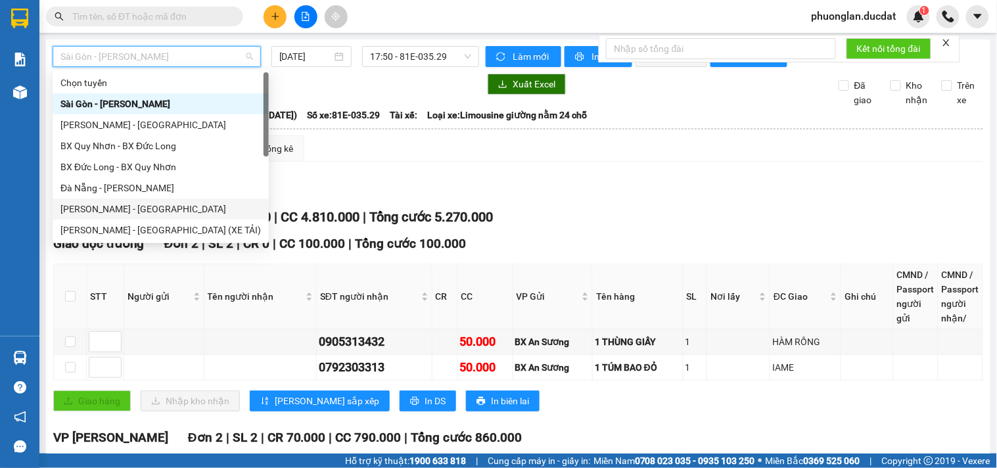
scroll to position [21, 0]
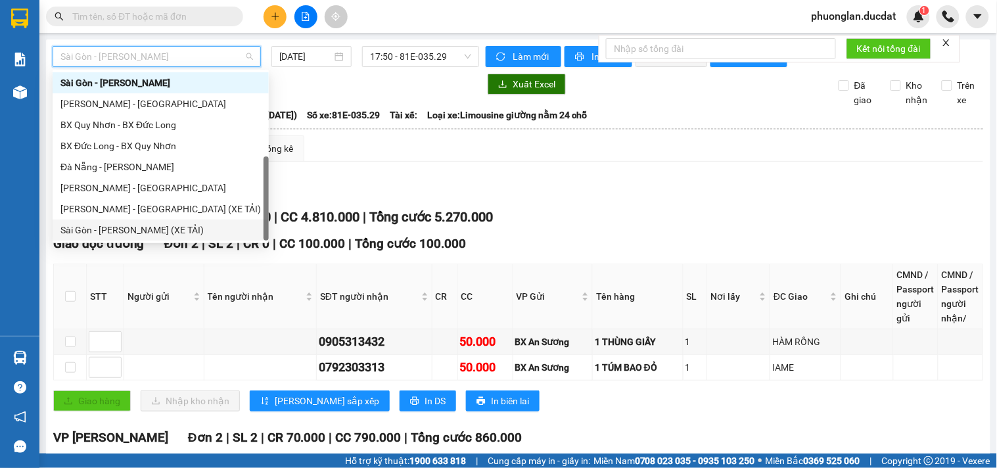
click at [114, 225] on div "Sài Gòn - [PERSON_NAME] (XE TẢI)" at bounding box center [160, 230] width 200 height 14
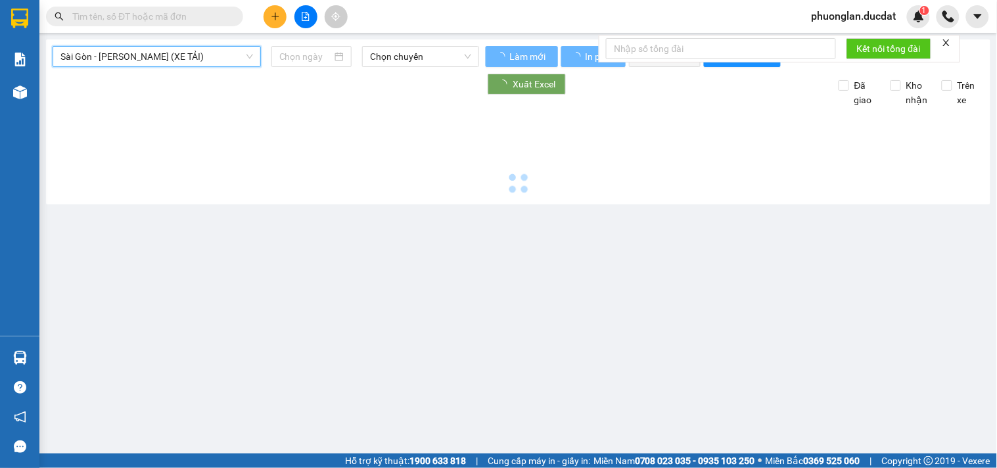
type input "[DATE]"
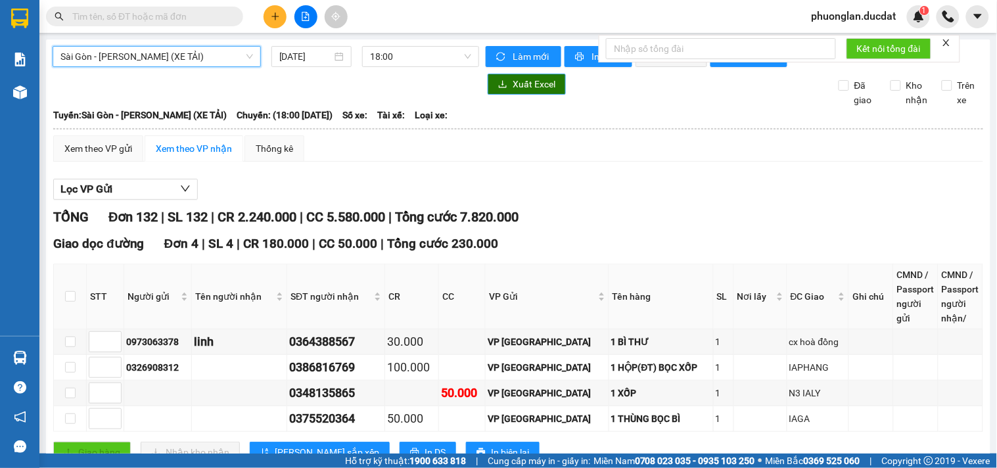
click at [538, 91] on span "Xuất Excel" at bounding box center [534, 84] width 43 height 14
click at [220, 57] on span "Sài Gòn - [PERSON_NAME] (XE TẢI)" at bounding box center [156, 57] width 193 height 20
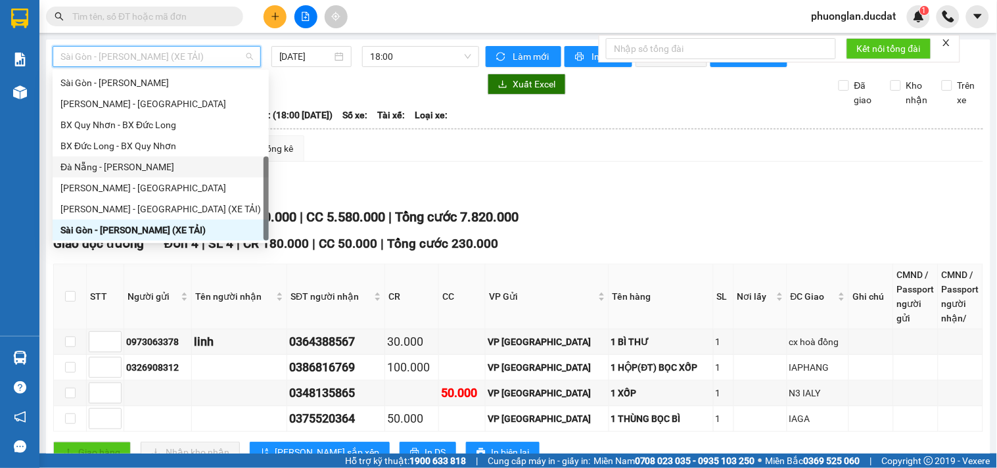
click at [120, 167] on div "Đà Nẵng - [PERSON_NAME]" at bounding box center [160, 167] width 200 height 14
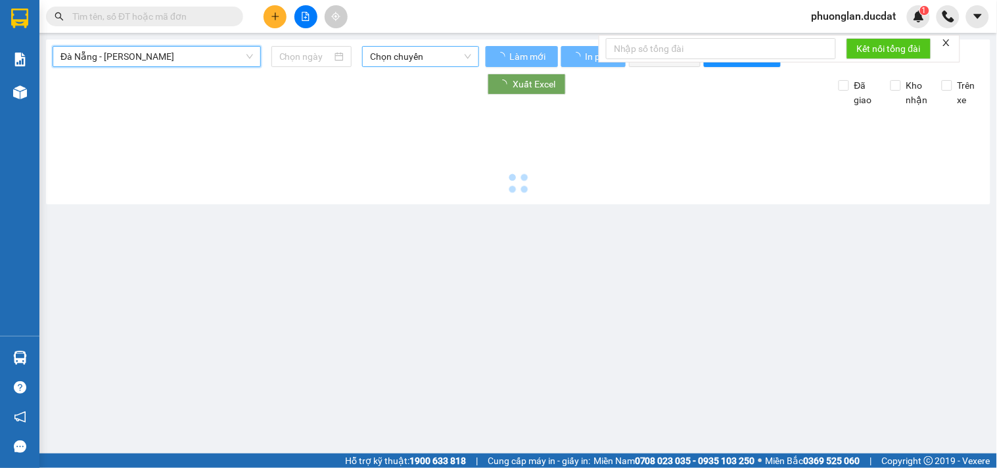
type input "[DATE]"
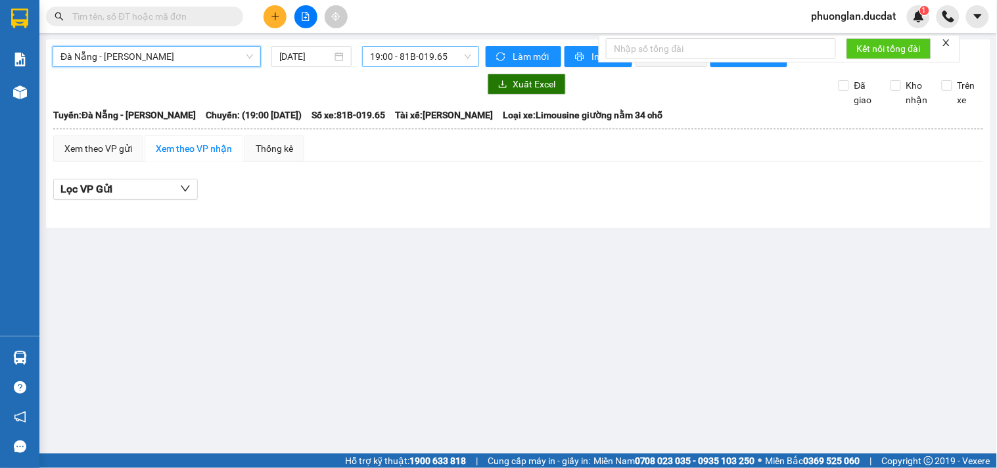
click at [405, 60] on span "19:00 - 81B-019.65" at bounding box center [420, 57] width 101 height 20
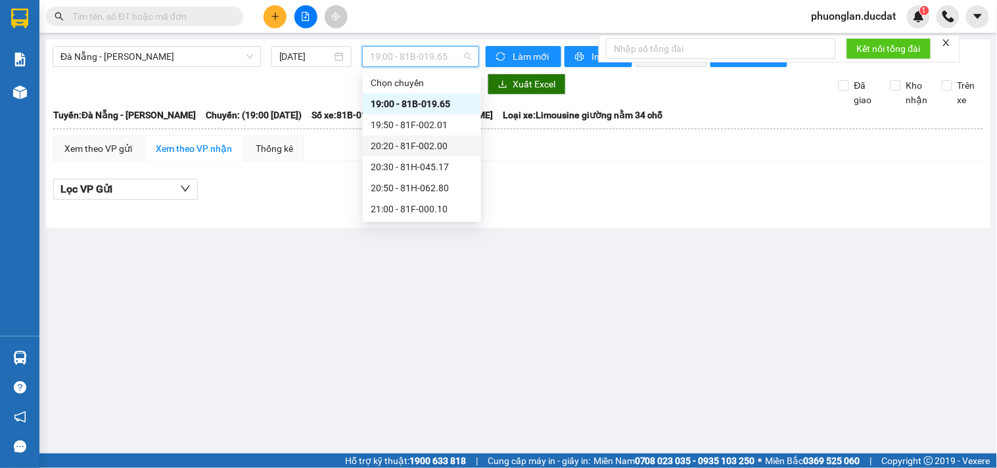
click at [414, 137] on div "20:20 - 81F-002.00" at bounding box center [422, 145] width 118 height 21
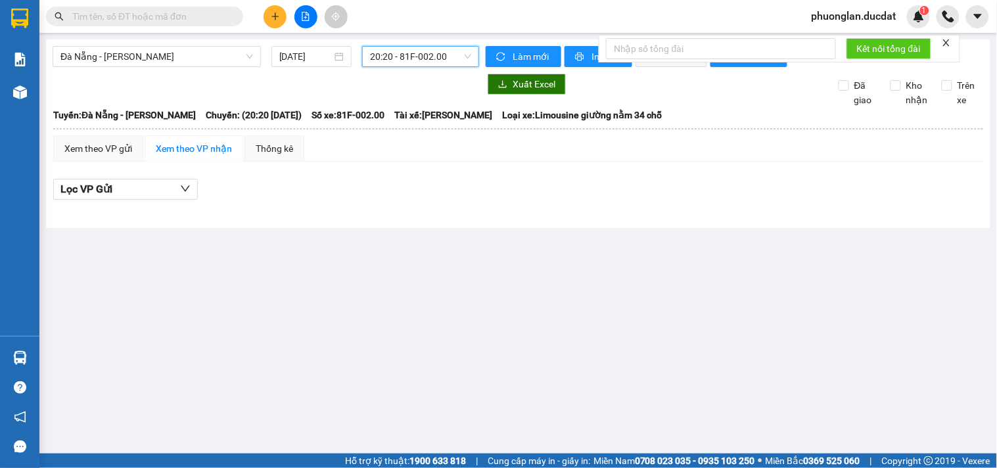
click at [434, 56] on span "20:20 - 81F-002.00" at bounding box center [420, 57] width 101 height 20
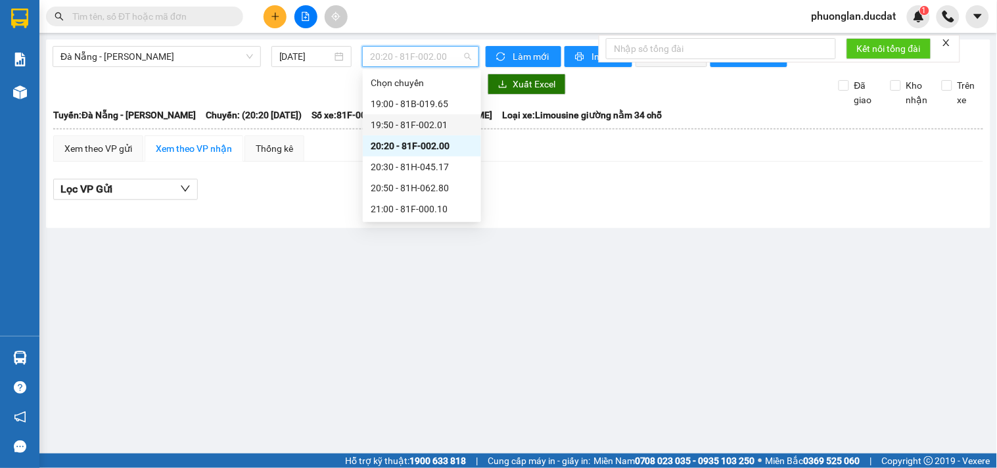
click at [425, 120] on div "19:50 - 81F-002.01" at bounding box center [422, 125] width 103 height 14
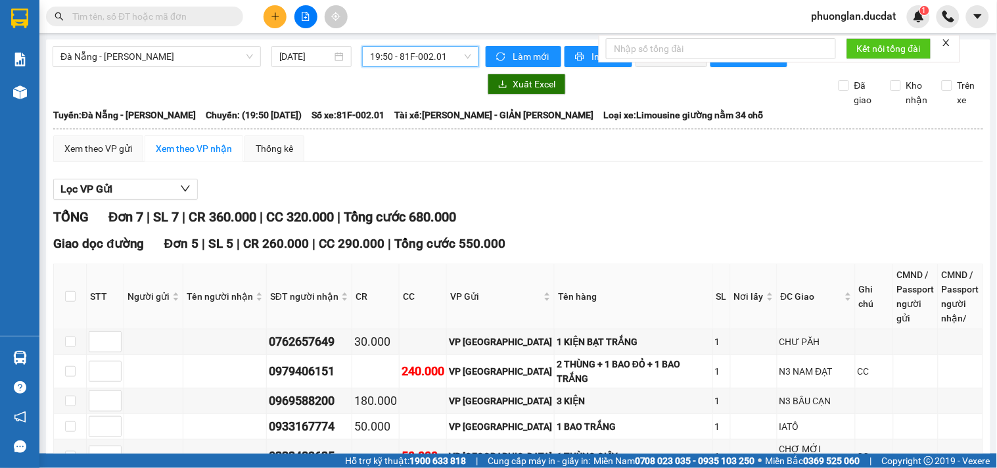
click at [519, 81] on div "Đà Nẵng - Gia Lai 14/10/2025 19:50 19:50 - 81F-002.01 Làm mới In phơi In đơn ch…" at bounding box center [518, 454] width 944 height 831
click at [519, 91] on span "Xuất Excel" at bounding box center [534, 84] width 43 height 14
click at [403, 62] on span "19:50 - 81F-002.01" at bounding box center [420, 57] width 101 height 20
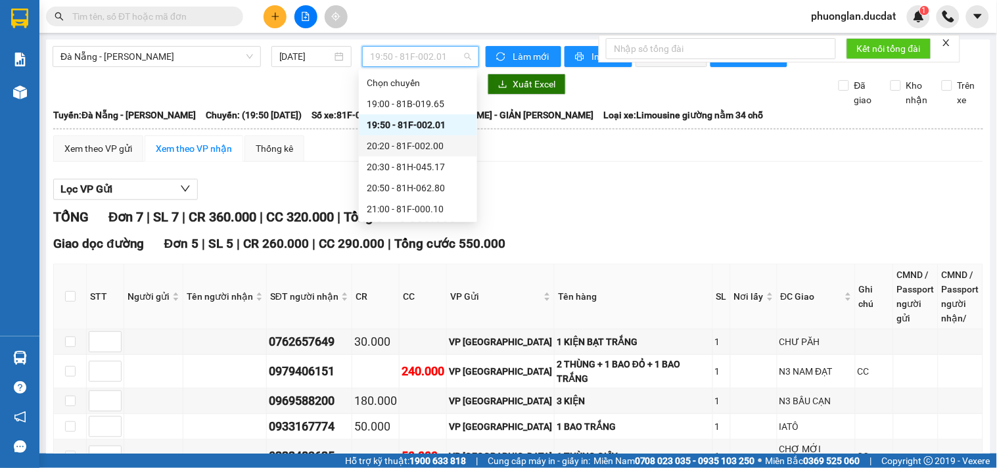
click at [438, 142] on div "20:20 - 81F-002.00" at bounding box center [418, 146] width 103 height 14
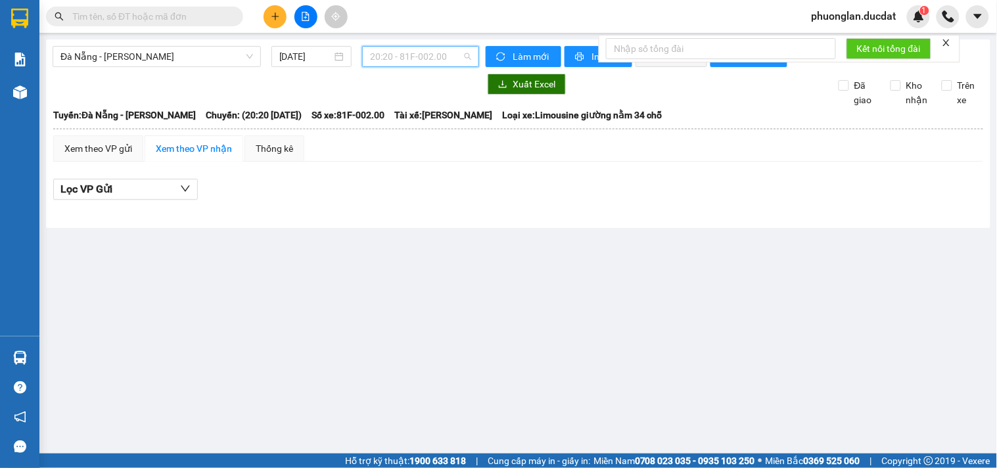
click at [416, 61] on span "20:20 - 81F-002.00" at bounding box center [420, 57] width 101 height 20
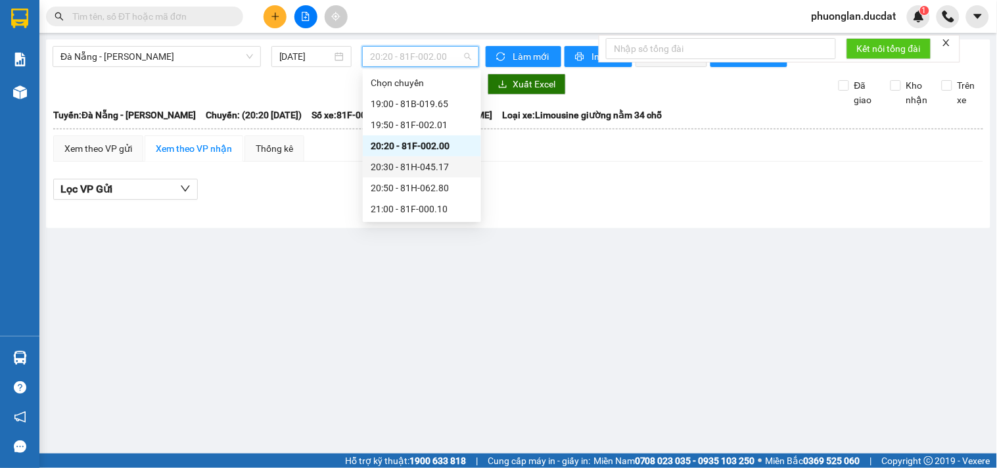
click at [428, 166] on div "20:30 - 81H-045.17" at bounding box center [422, 167] width 103 height 14
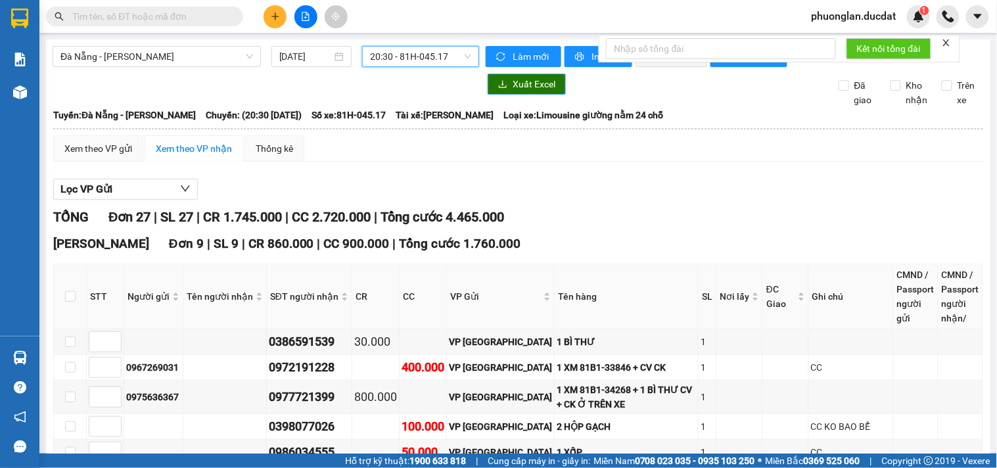
click at [501, 95] on button "Xuất Excel" at bounding box center [527, 84] width 78 height 21
click at [206, 17] on input "text" at bounding box center [149, 16] width 155 height 14
paste input "396679639"
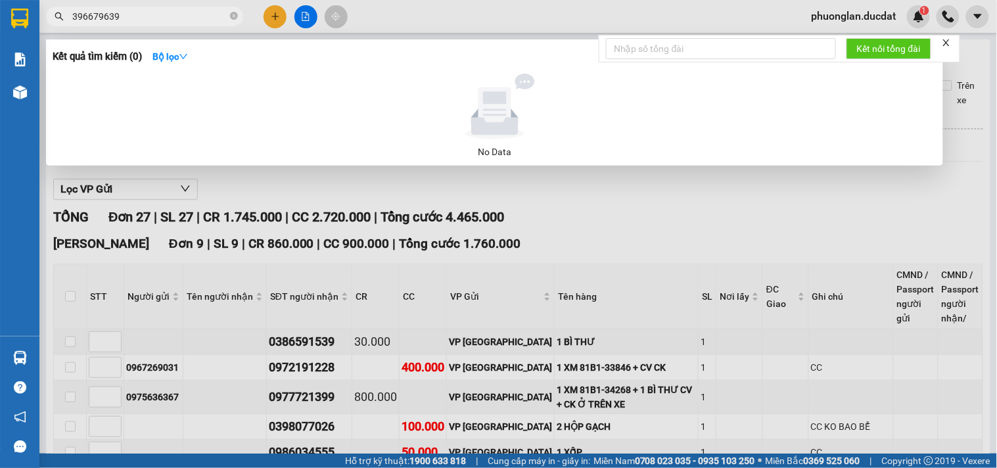
click at [73, 17] on input "396679639" at bounding box center [149, 16] width 155 height 14
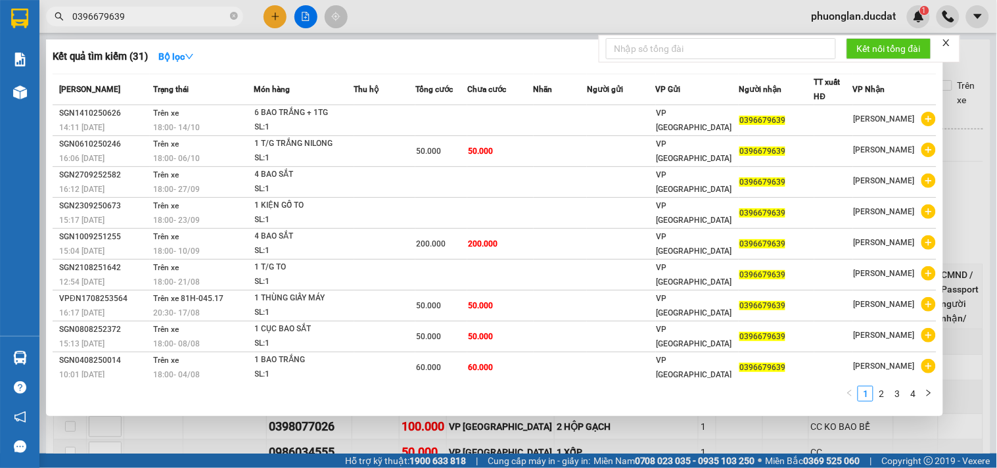
type input "0396679639"
click at [304, 22] on div at bounding box center [498, 234] width 997 height 468
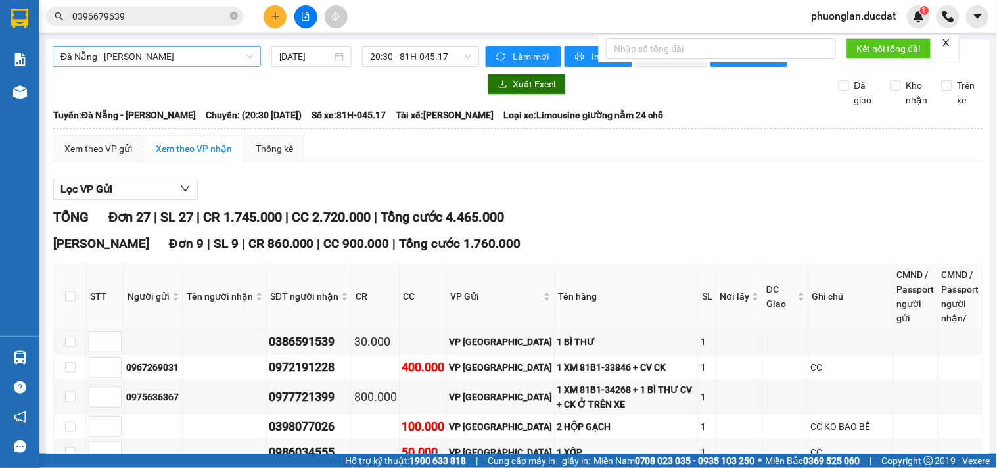
click at [180, 63] on span "Đà Nẵng - [PERSON_NAME]" at bounding box center [156, 57] width 193 height 20
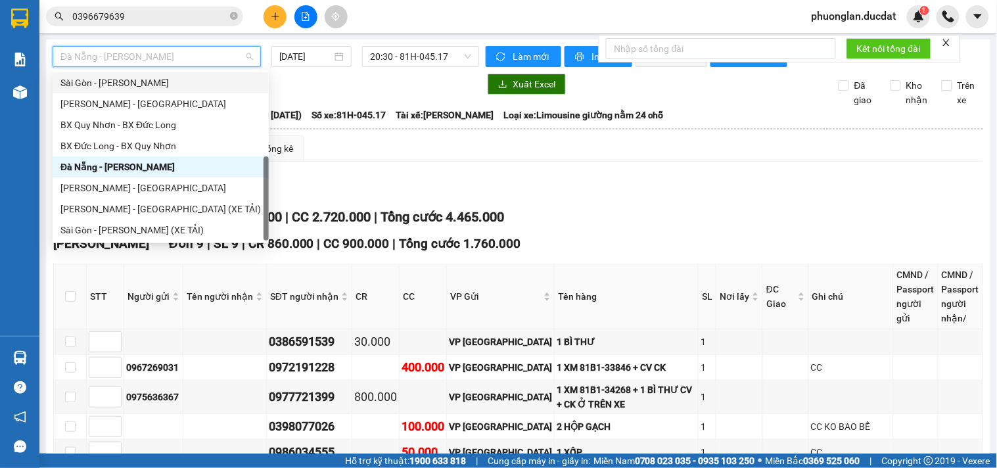
click at [143, 77] on div "Sài Gòn - [PERSON_NAME]" at bounding box center [160, 83] width 200 height 14
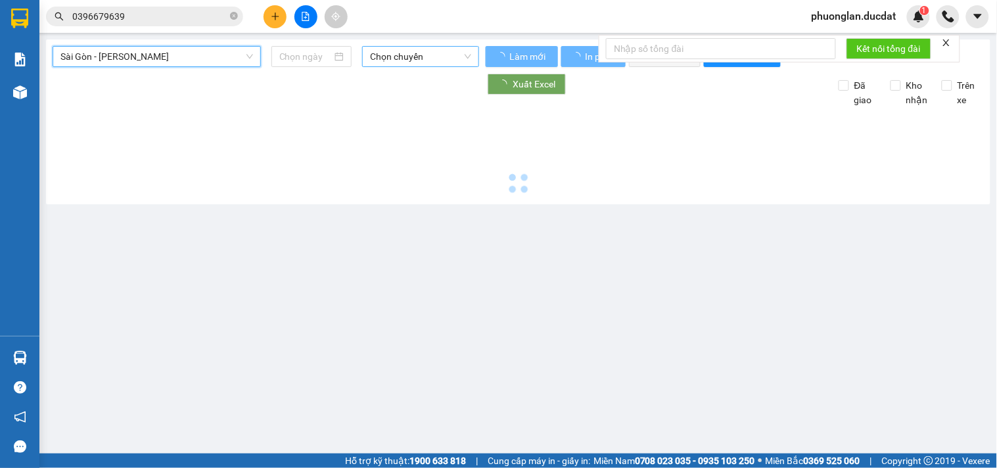
type input "[DATE]"
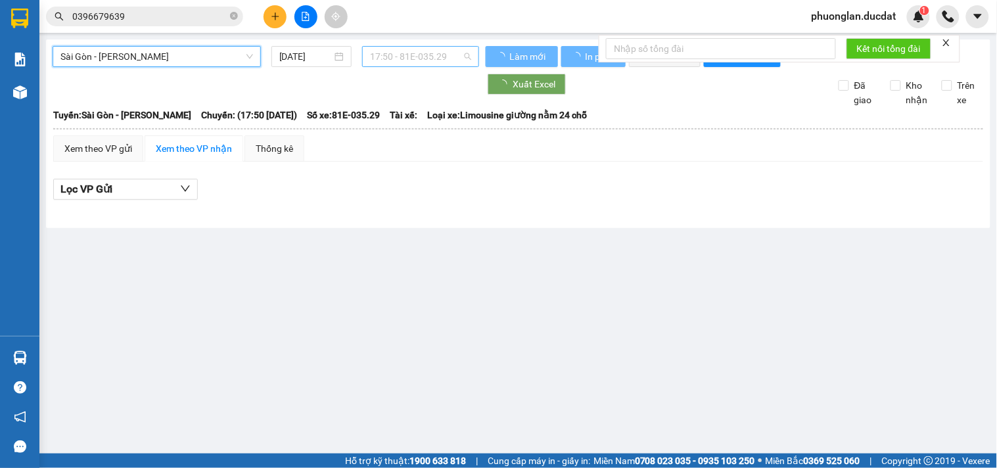
click at [430, 62] on span "17:50 - 81E-035.29" at bounding box center [420, 57] width 101 height 20
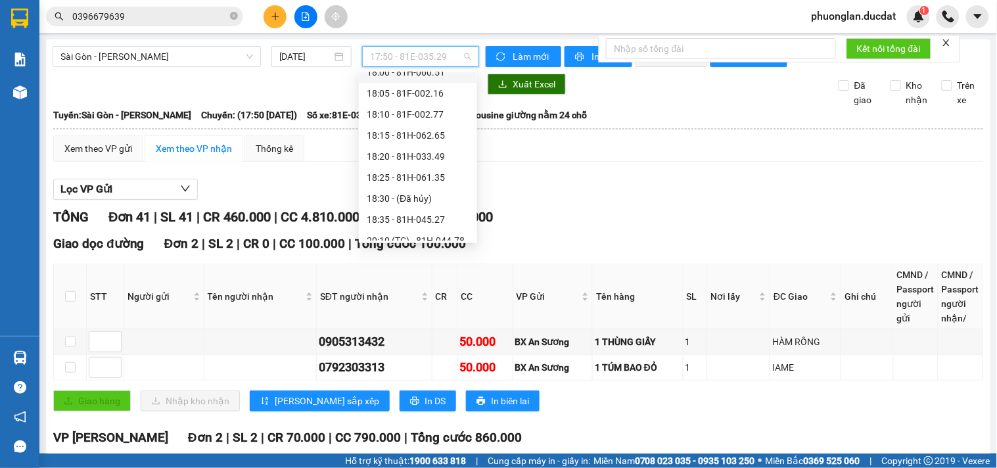
scroll to position [105, 0]
click at [435, 234] on div "20:15 (TC) - 81H-029.57" at bounding box center [418, 230] width 103 height 14
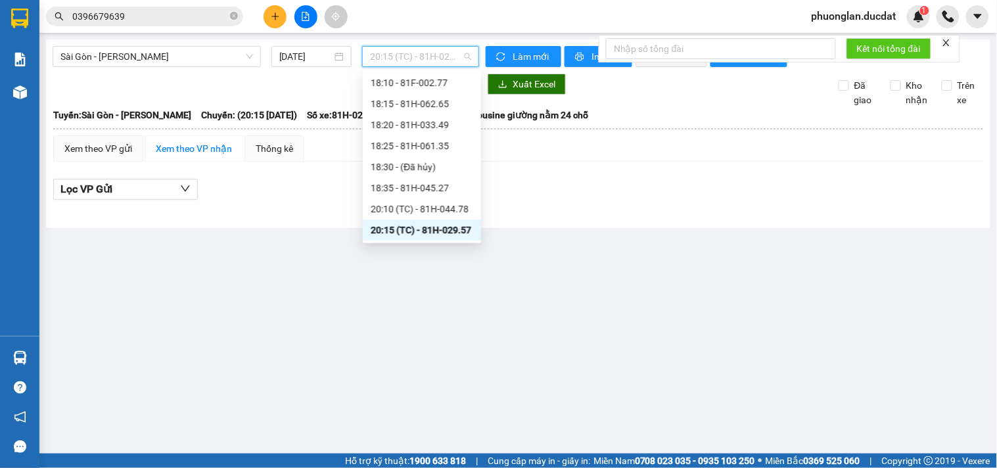
click at [437, 60] on span "20:15 (TC) - 81H-029.57" at bounding box center [420, 57] width 101 height 20
click at [448, 204] on div "20:10 (TC) - 81H-044.78" at bounding box center [422, 209] width 103 height 14
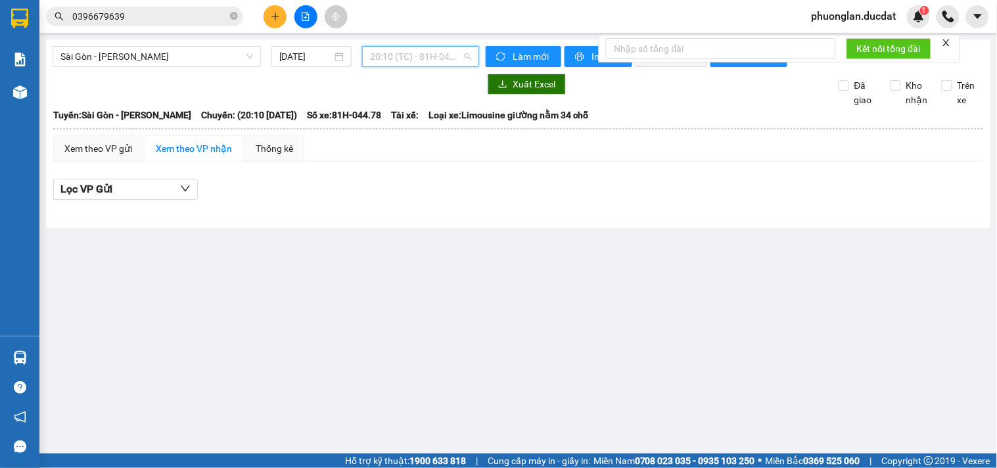
click at [430, 50] on span "20:10 (TC) - 81H-044.78" at bounding box center [420, 57] width 101 height 20
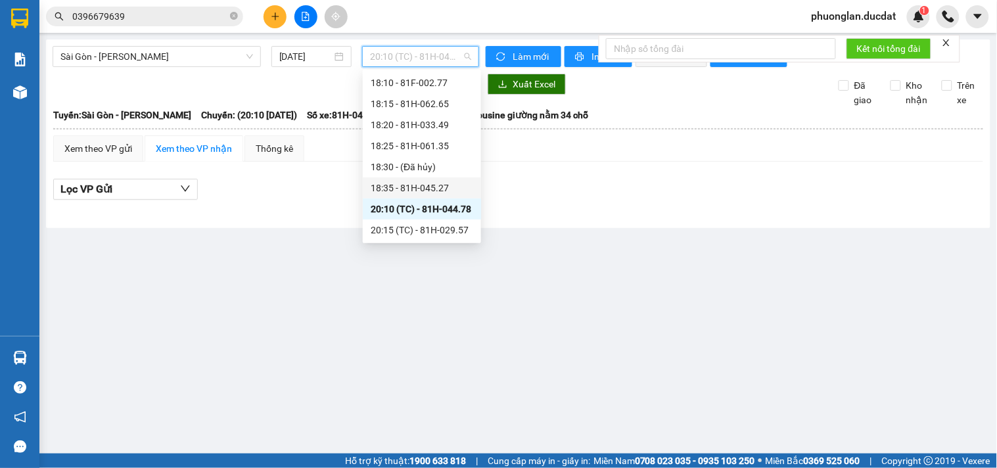
click at [419, 181] on div "18:35 - 81H-045.27" at bounding box center [422, 188] width 103 height 14
click at [436, 64] on span "18:35 - 81H-045.27" at bounding box center [420, 57] width 101 height 20
click at [448, 147] on div "18:25 - 81H-061.35" at bounding box center [422, 146] width 103 height 14
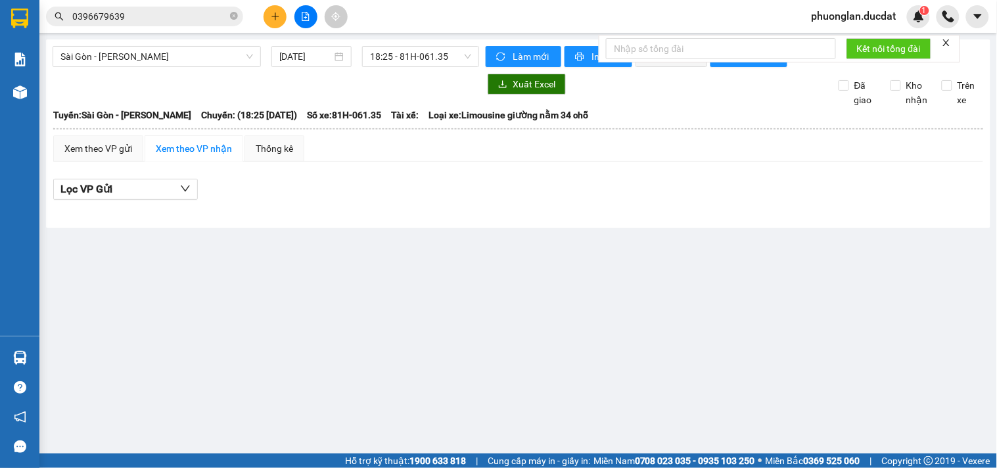
click at [434, 67] on div "Sài Gòn - Gia Lai 14/10/2025 18:25 - 81H-061.35" at bounding box center [266, 56] width 426 height 21
click at [434, 61] on span "18:25 - 81H-061.35" at bounding box center [420, 57] width 101 height 20
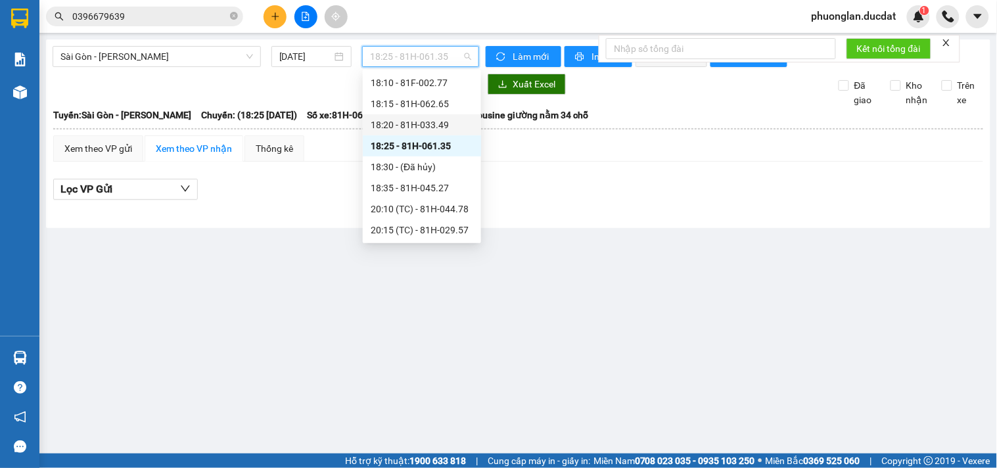
click at [461, 126] on div "18:20 - 81H-033.49" at bounding box center [422, 125] width 103 height 14
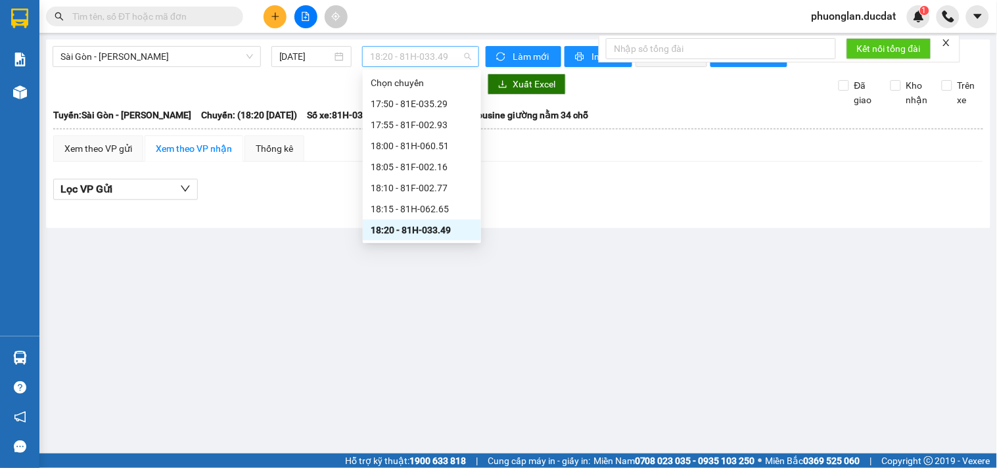
click at [416, 55] on span "18:20 - 81H-033.49" at bounding box center [420, 57] width 101 height 20
click at [439, 230] on div "18:20 - 81H-033.49" at bounding box center [422, 230] width 103 height 14
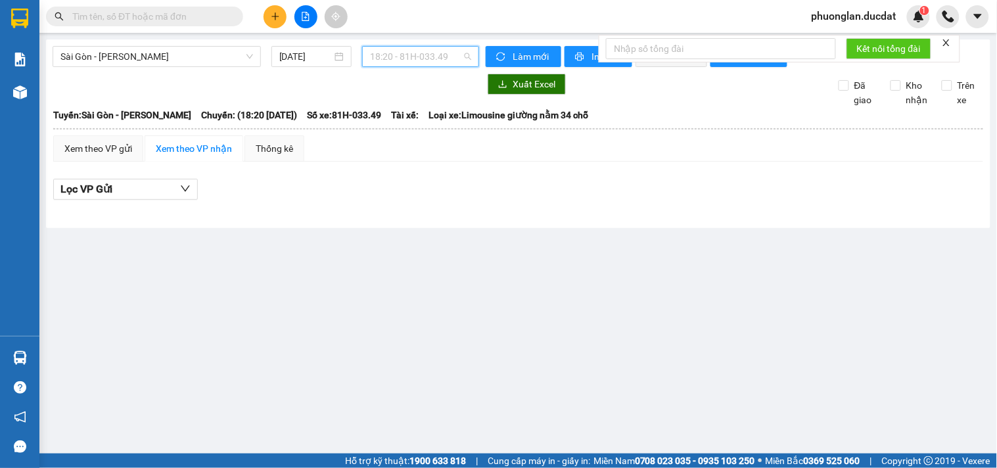
click at [453, 64] on span "18:20 - 81H-033.49" at bounding box center [420, 57] width 101 height 20
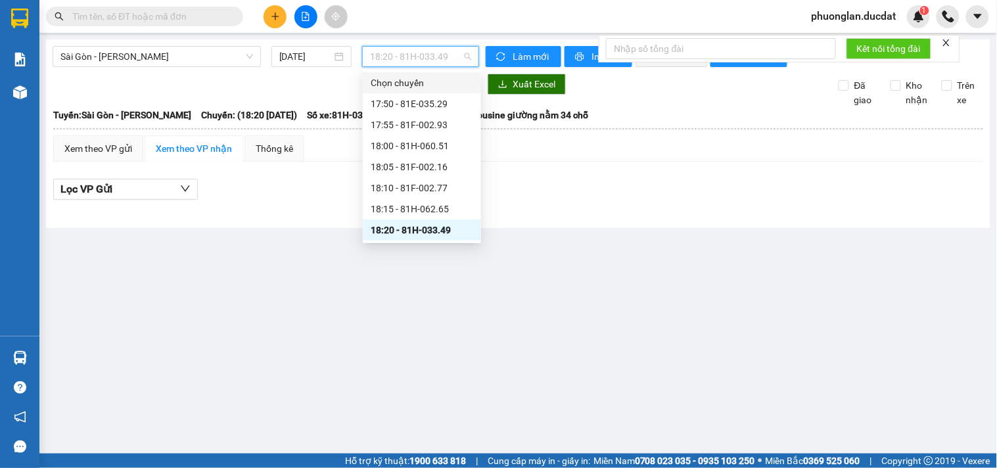
scroll to position [105, 0]
click at [445, 233] on div "20:15 (TC) - 81H-029.57" at bounding box center [422, 230] width 103 height 14
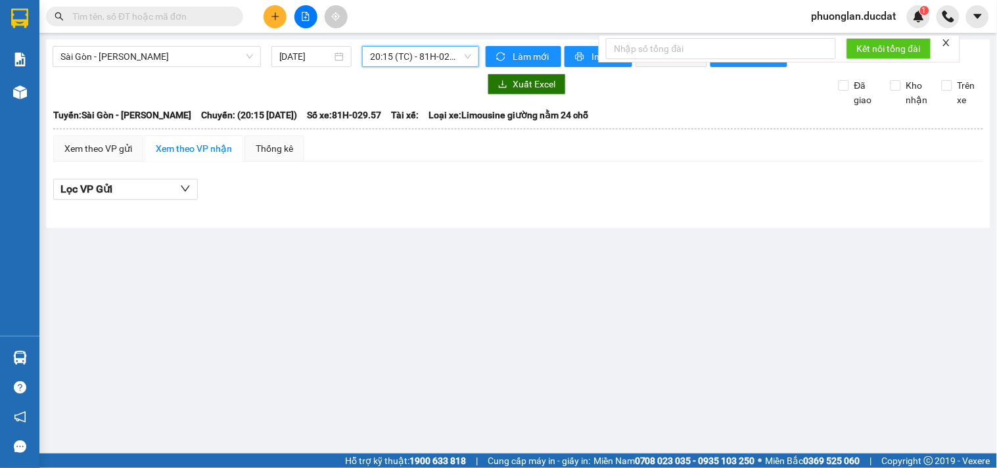
click at [429, 60] on span "20:15 (TC) - 81H-029.57" at bounding box center [420, 57] width 101 height 20
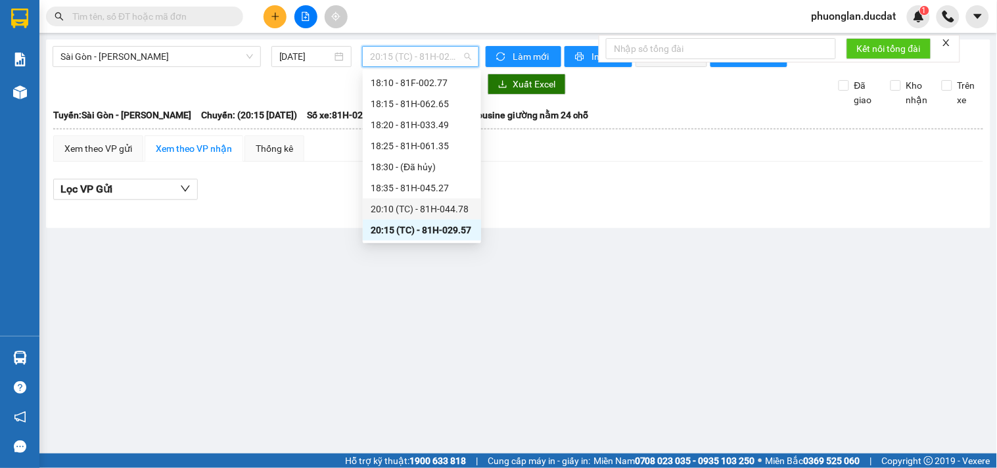
click at [417, 212] on div "20:10 (TC) - 81H-044.78" at bounding box center [422, 209] width 103 height 14
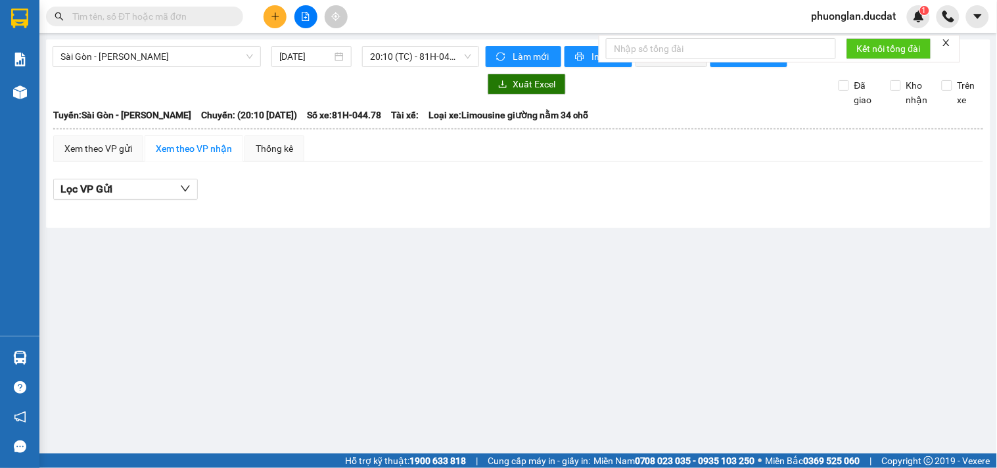
click at [404, 266] on main "Sài Gòn - Gia Lai 14/10/2025 20:10 (TC) - 81H-044.78 Làm mới In phơi In đơn chọ…" at bounding box center [498, 226] width 997 height 453
click at [455, 64] on span "20:10 (TC) - 81H-044.78" at bounding box center [420, 57] width 101 height 20
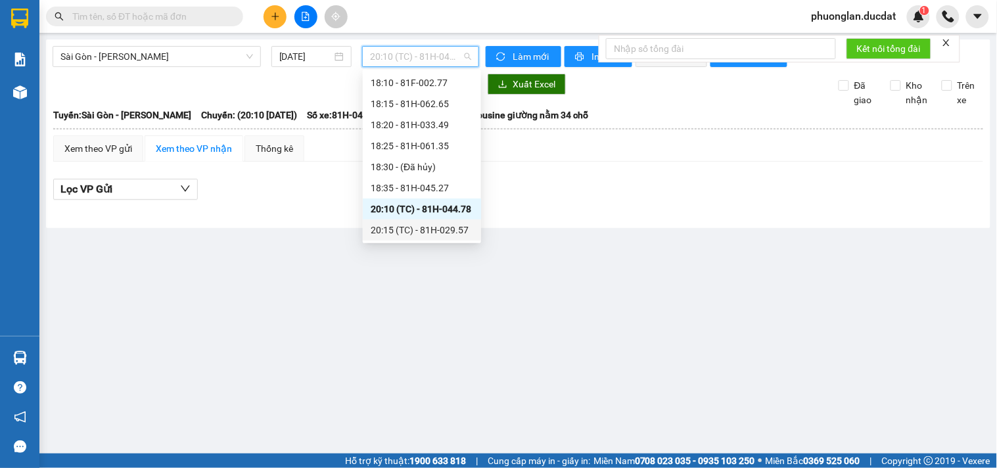
click at [416, 232] on div "20:15 (TC) - 81H-029.57" at bounding box center [422, 230] width 103 height 14
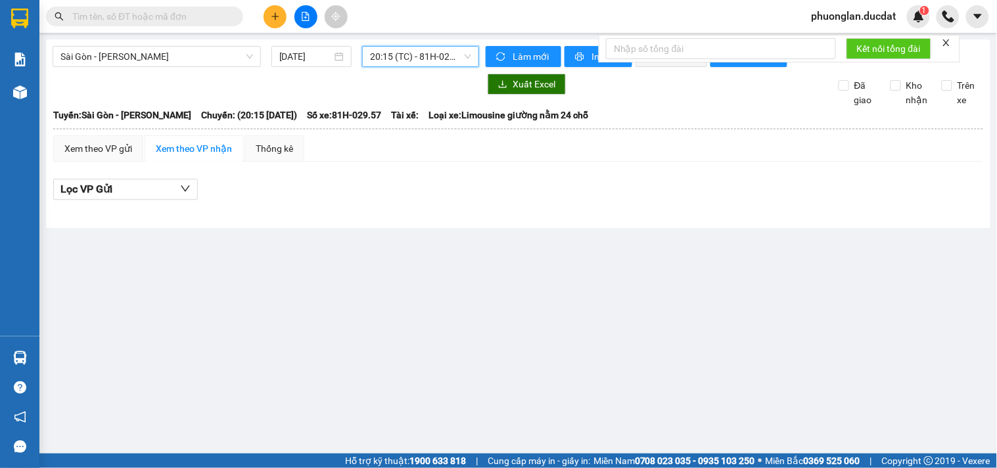
click at [405, 57] on span "20:15 (TC) - 81H-029.57" at bounding box center [420, 57] width 101 height 20
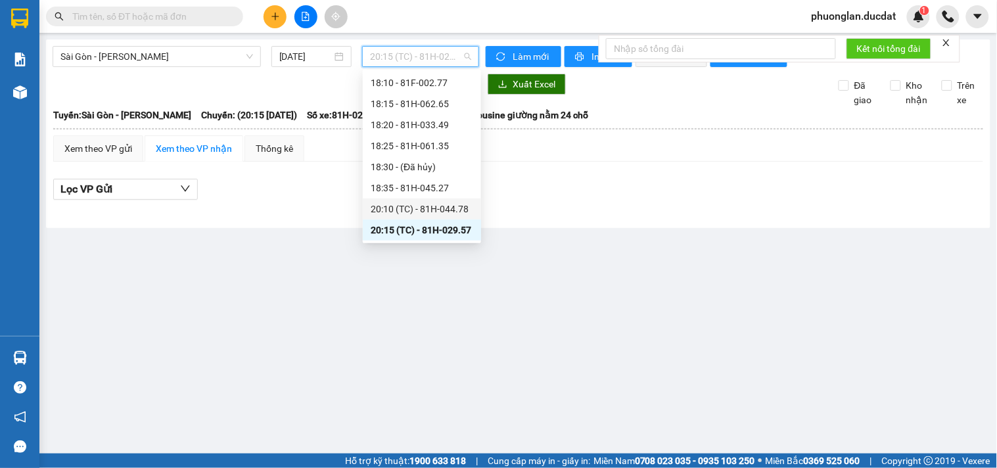
click at [434, 208] on div "20:10 (TC) - 81H-044.78" at bounding box center [422, 209] width 103 height 14
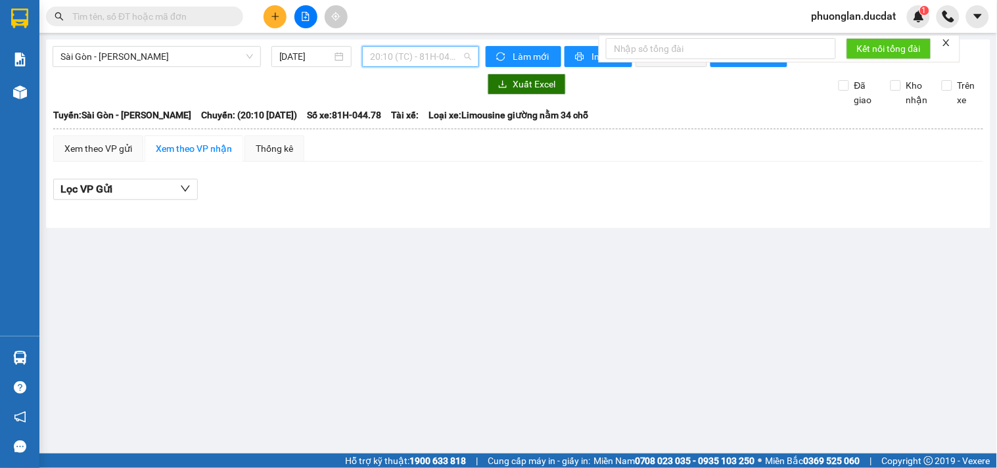
click at [421, 48] on span "20:10 (TC) - 81H-044.78" at bounding box center [420, 57] width 101 height 20
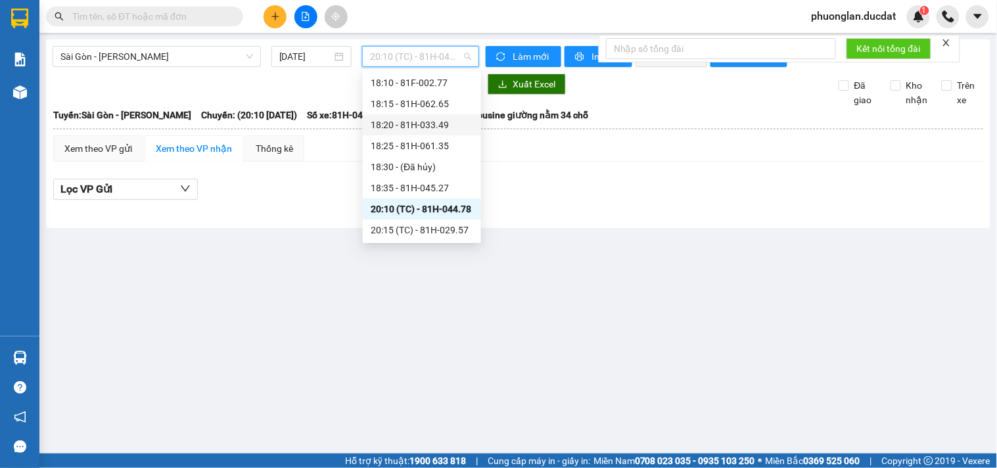
click at [422, 150] on div "18:25 - 81H-061.35" at bounding box center [422, 146] width 103 height 14
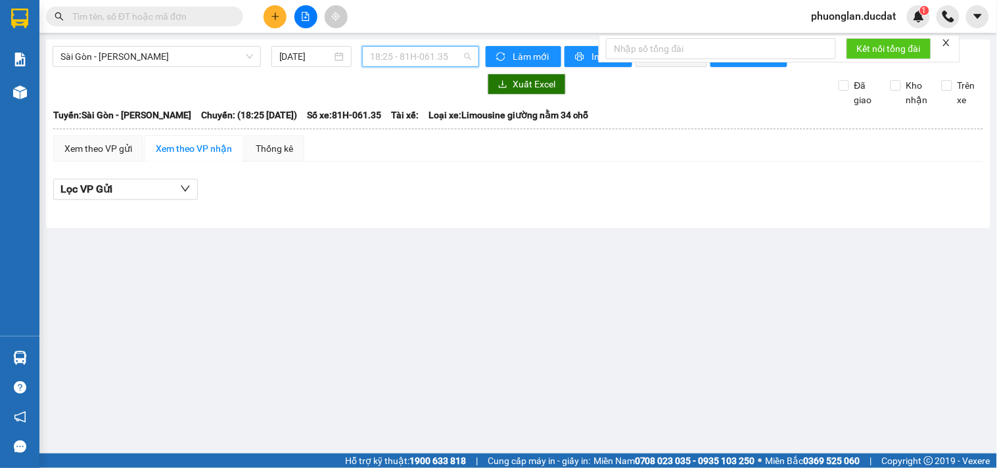
click at [431, 59] on span "18:25 - 81H-061.35" at bounding box center [420, 57] width 101 height 20
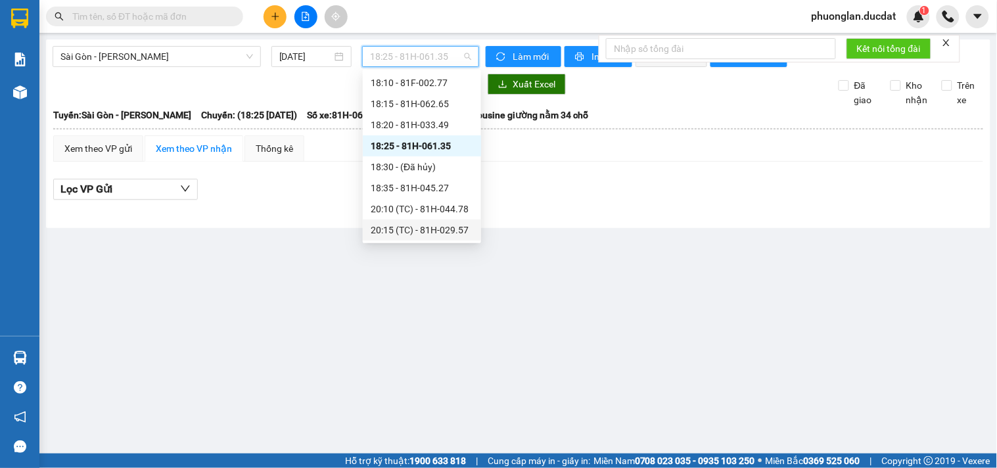
click at [463, 237] on div "20:15 (TC) - 81H-029.57" at bounding box center [422, 229] width 118 height 21
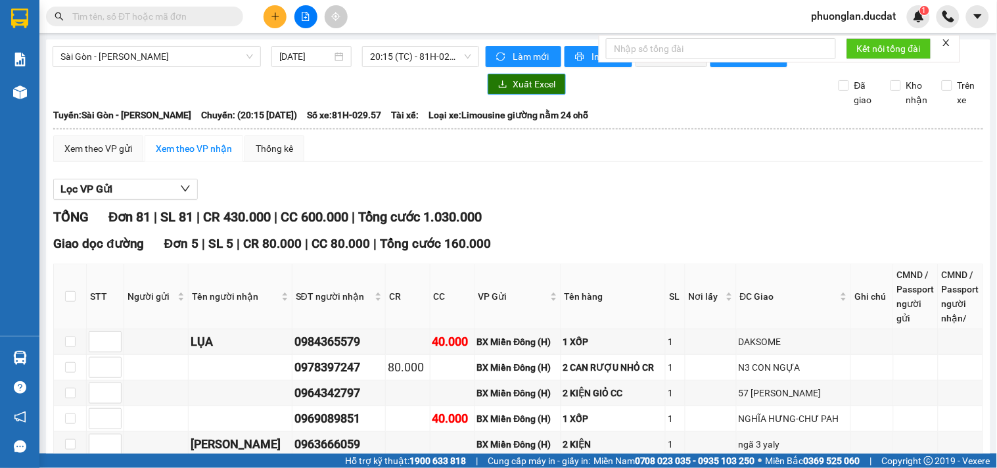
click at [517, 91] on span "Xuất Excel" at bounding box center [534, 84] width 43 height 14
click at [425, 55] on span "20:15 (TC) - 81H-029.57" at bounding box center [420, 57] width 101 height 20
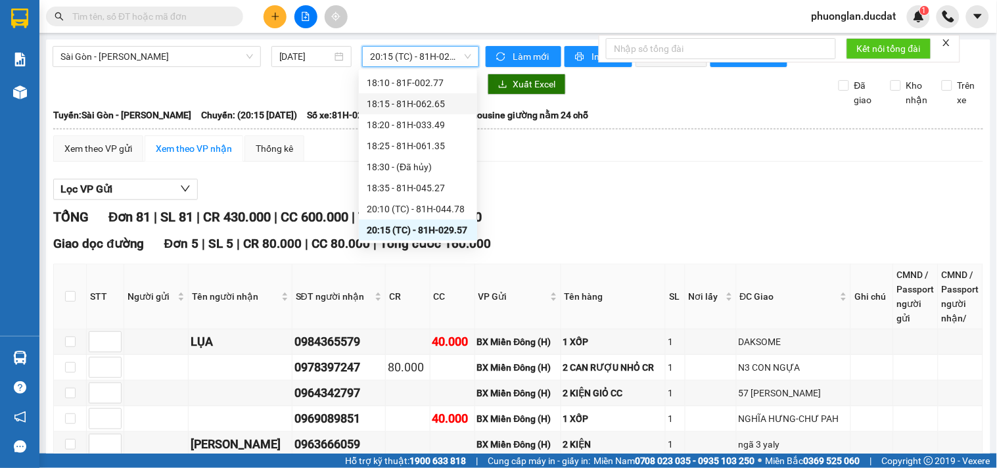
click at [386, 58] on span "20:15 (TC) - 81H-029.57" at bounding box center [420, 57] width 101 height 20
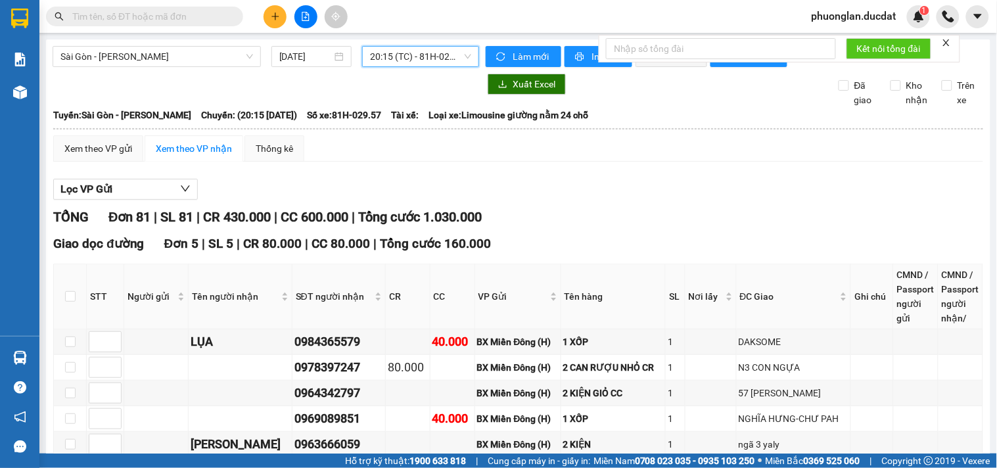
click at [447, 53] on span "20:15 (TC) - 81H-029.57" at bounding box center [420, 57] width 101 height 20
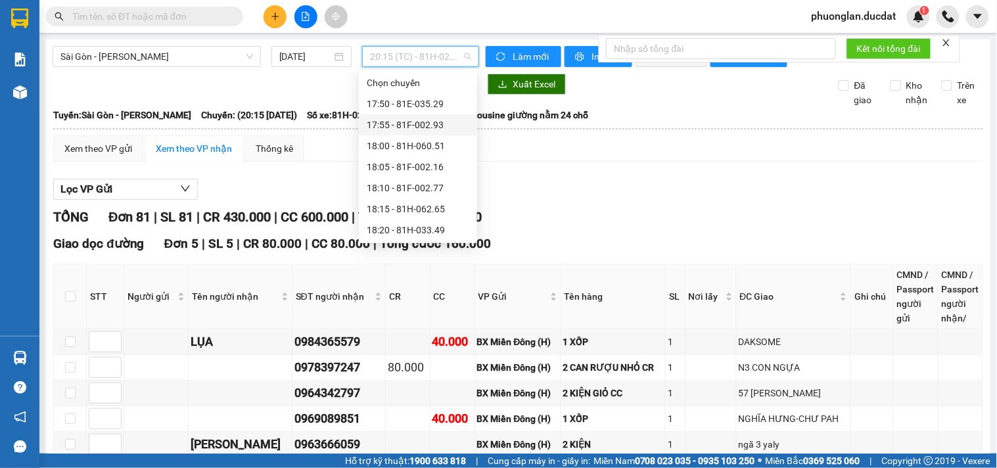
click at [425, 125] on div "17:55 - 81F-002.93" at bounding box center [418, 125] width 103 height 14
